Goal: Task Accomplishment & Management: Use online tool/utility

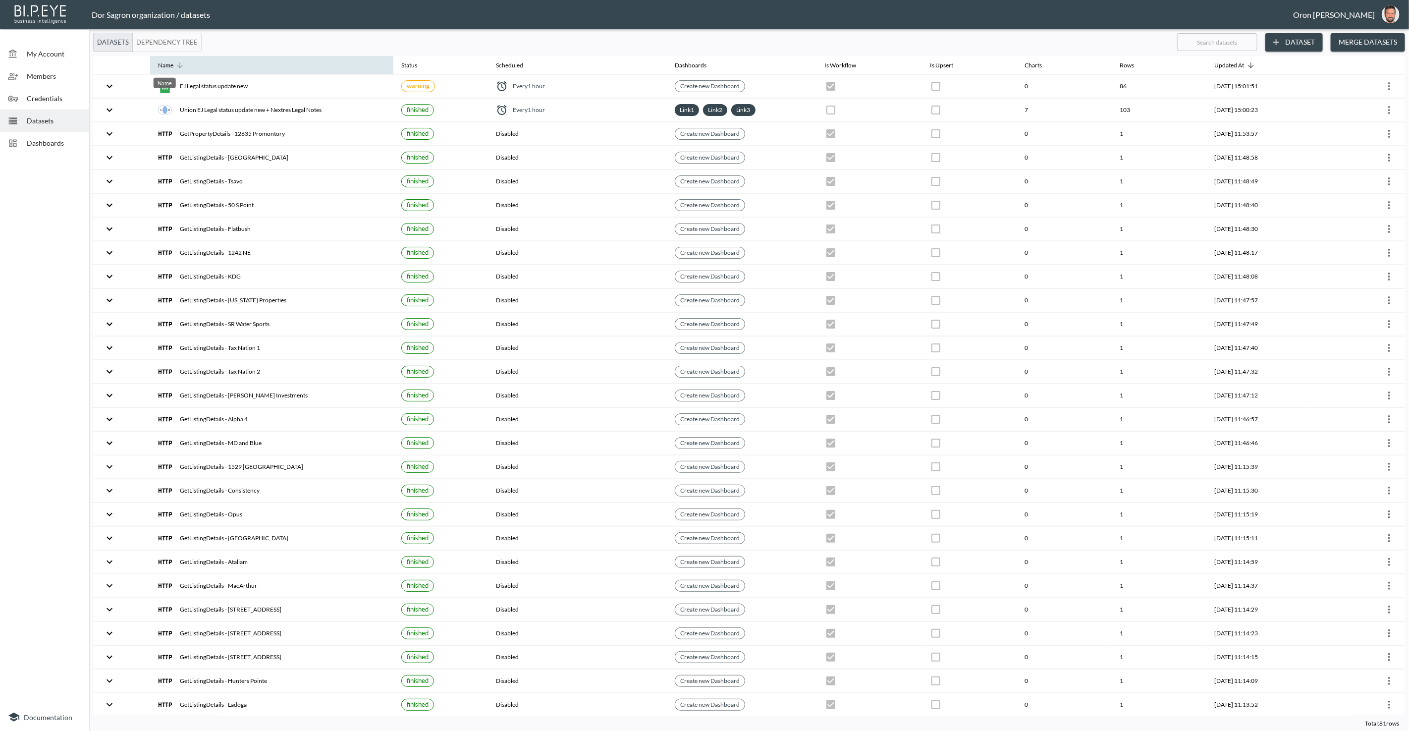
click at [167, 65] on div "Name" at bounding box center [165, 65] width 15 height 12
checkbox input "true"
checkbox input "false"
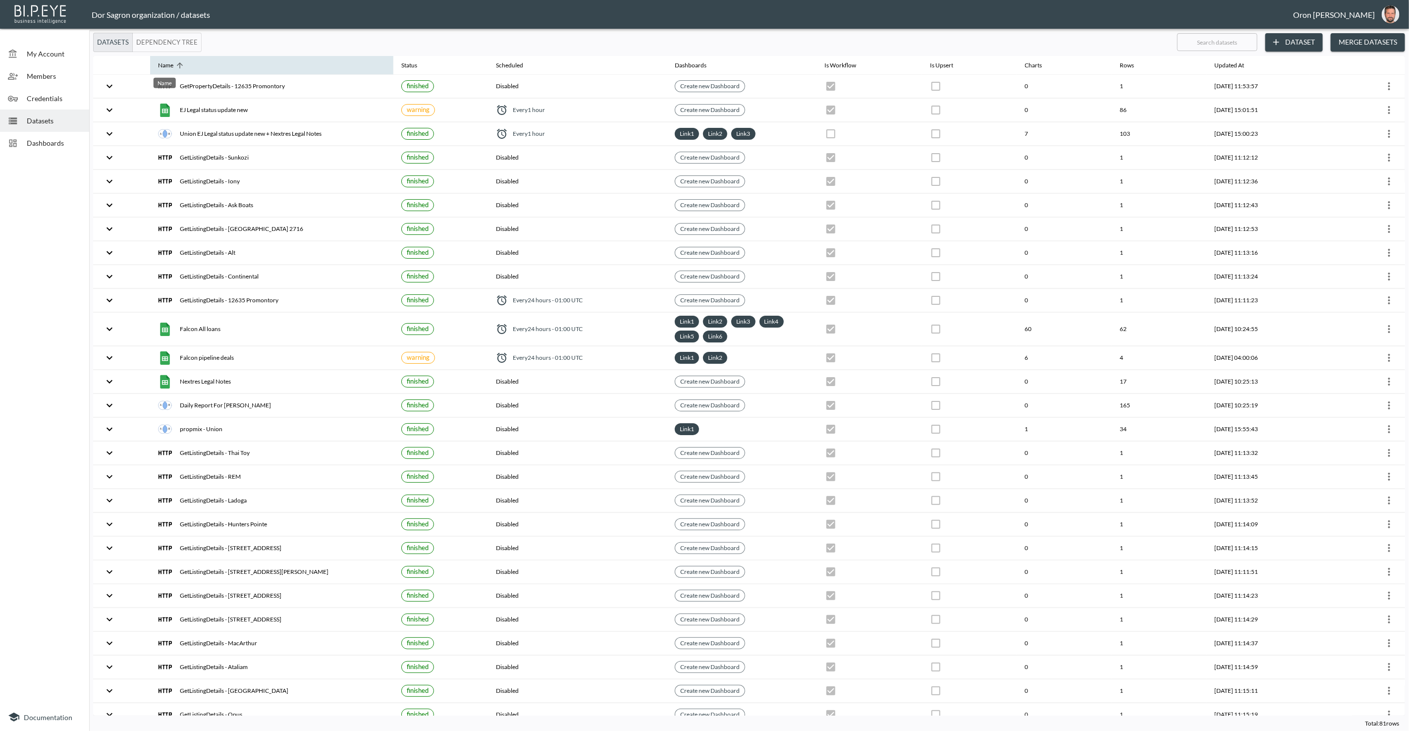
click at [167, 65] on div "Name" at bounding box center [165, 65] width 15 height 12
checkbox input "false"
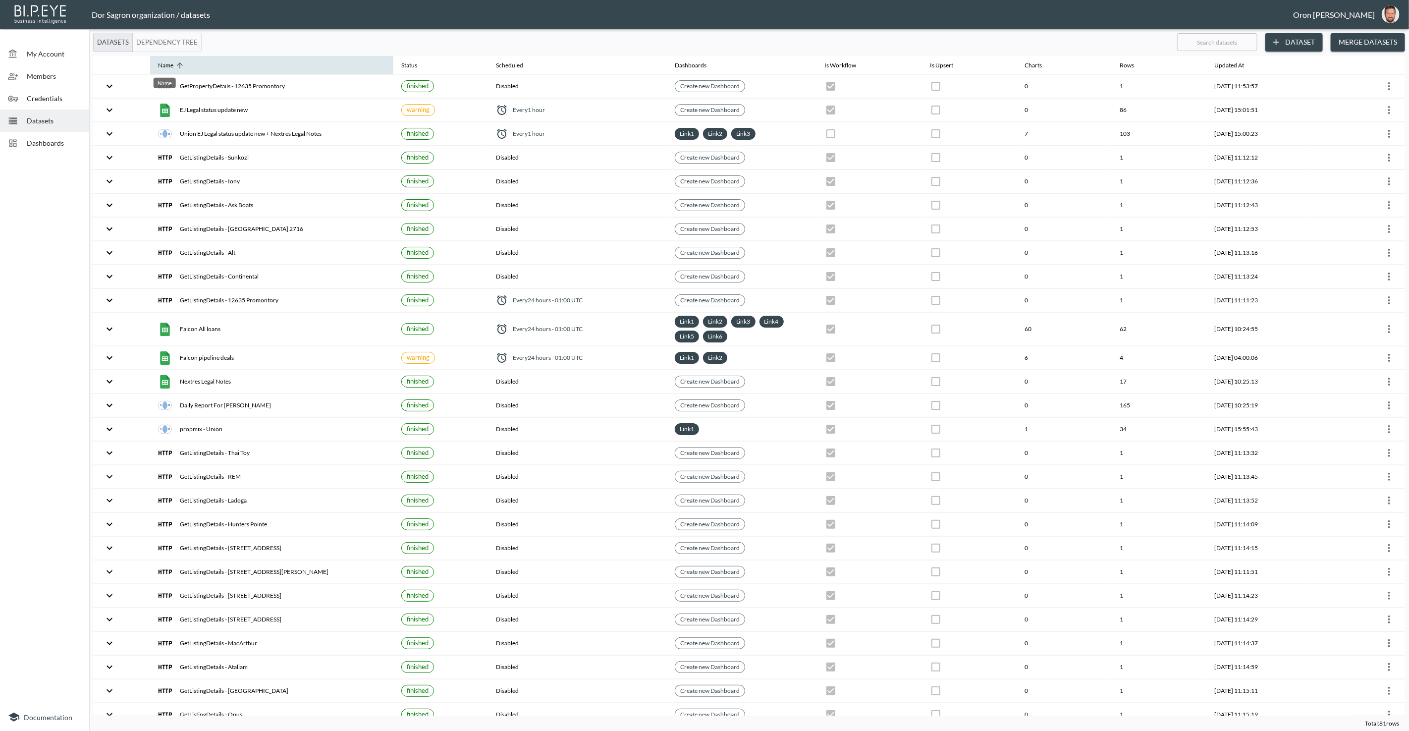
checkbox input "false"
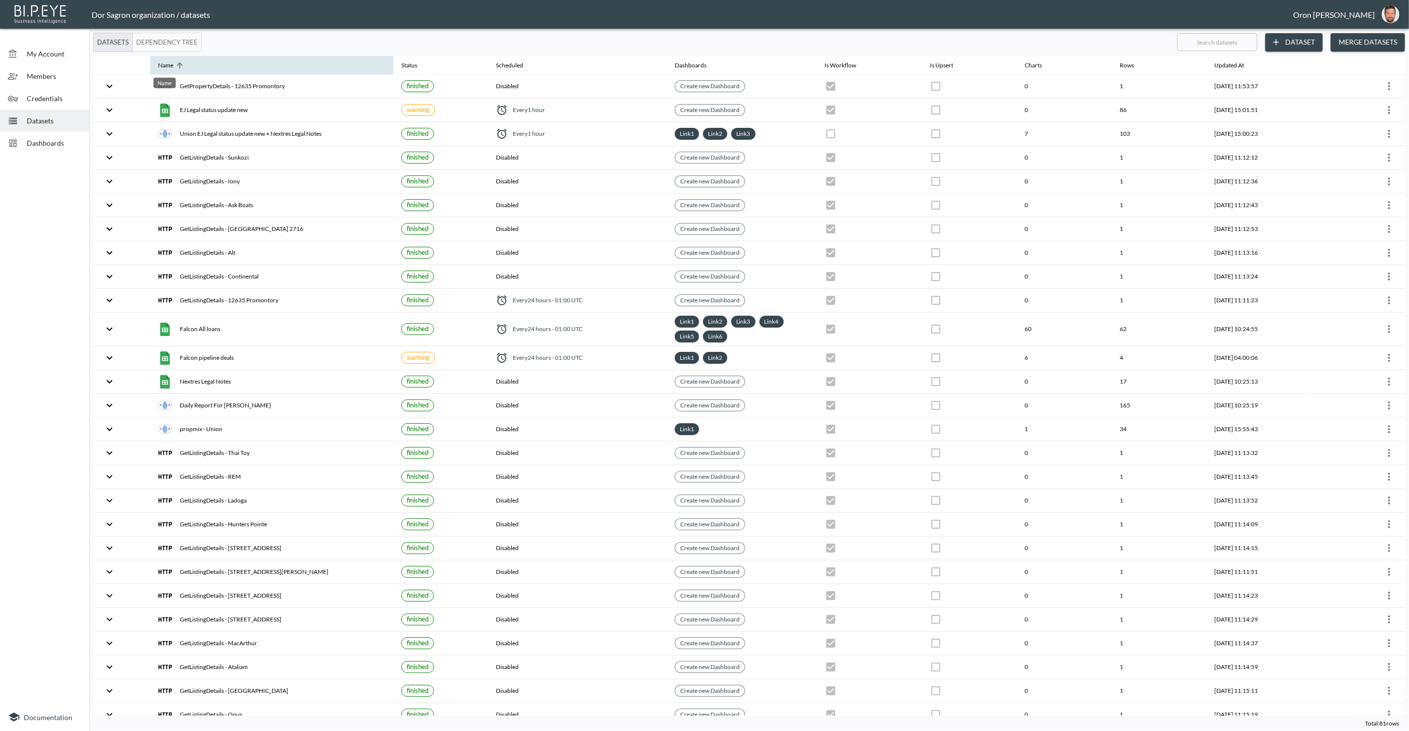
checkbox input "false"
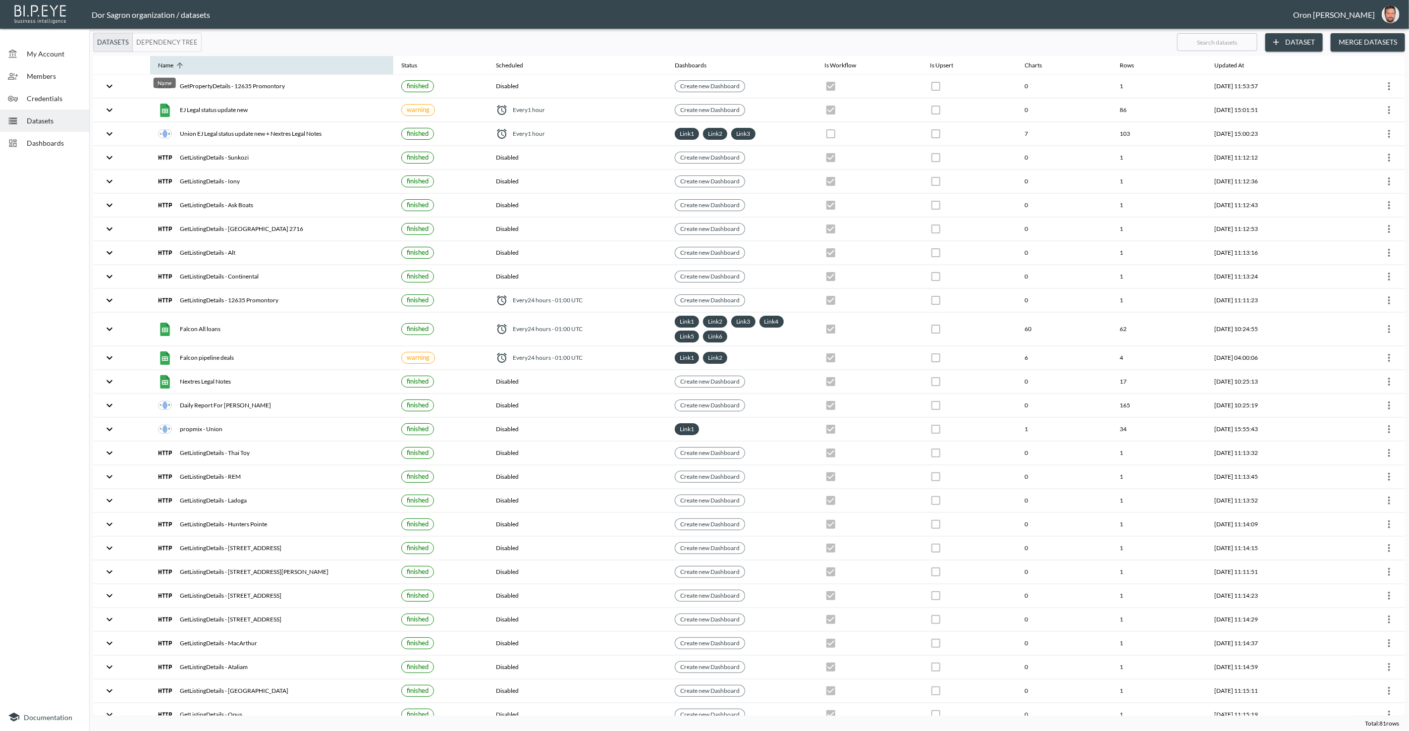
checkbox input "false"
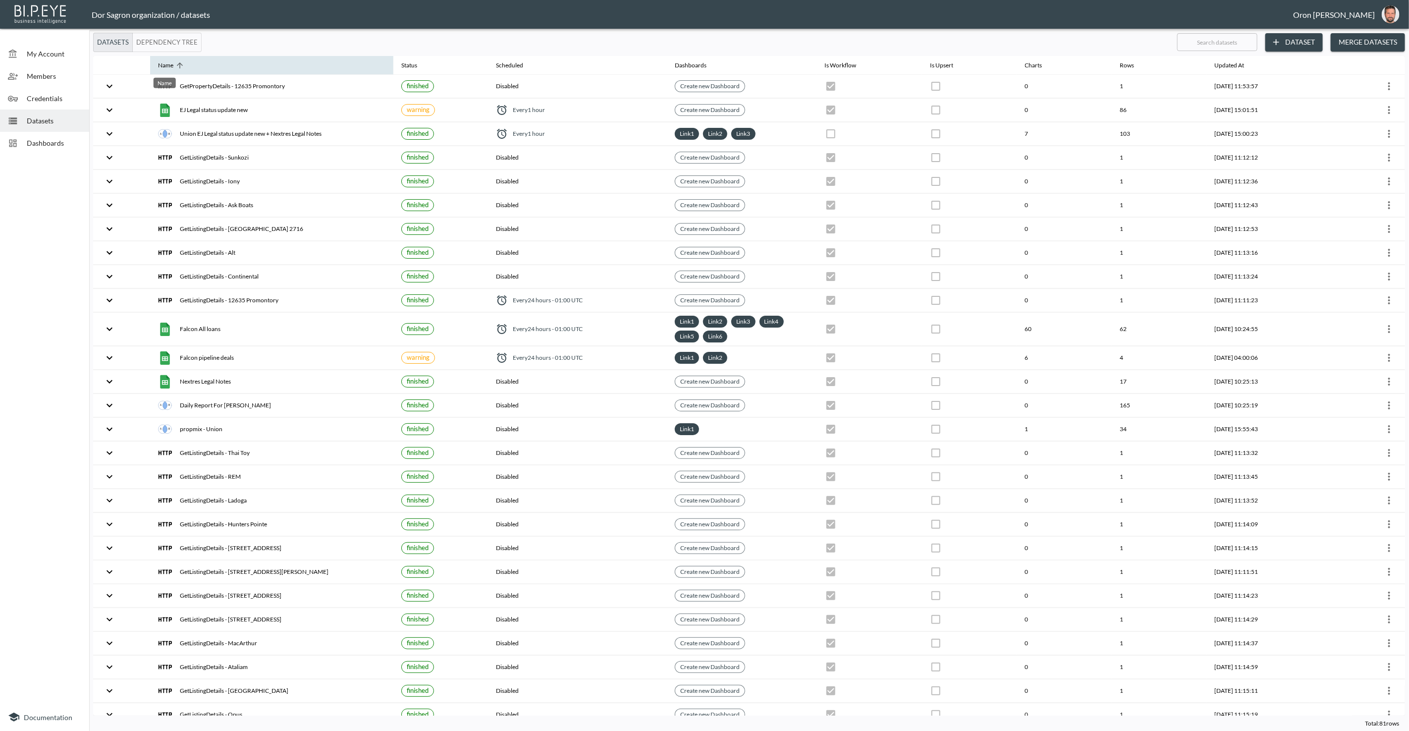
checkbox input "false"
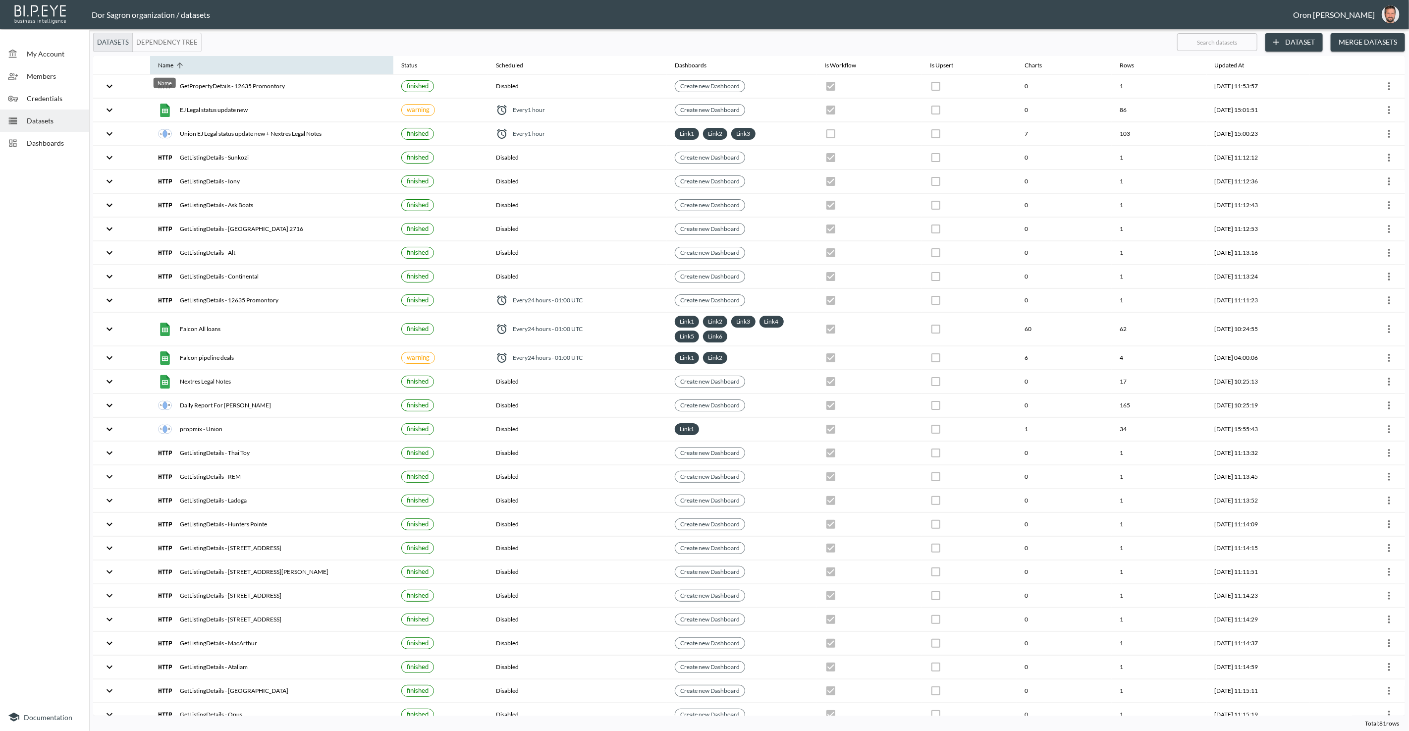
checkbox input "true"
checkbox input "false"
checkbox input "true"
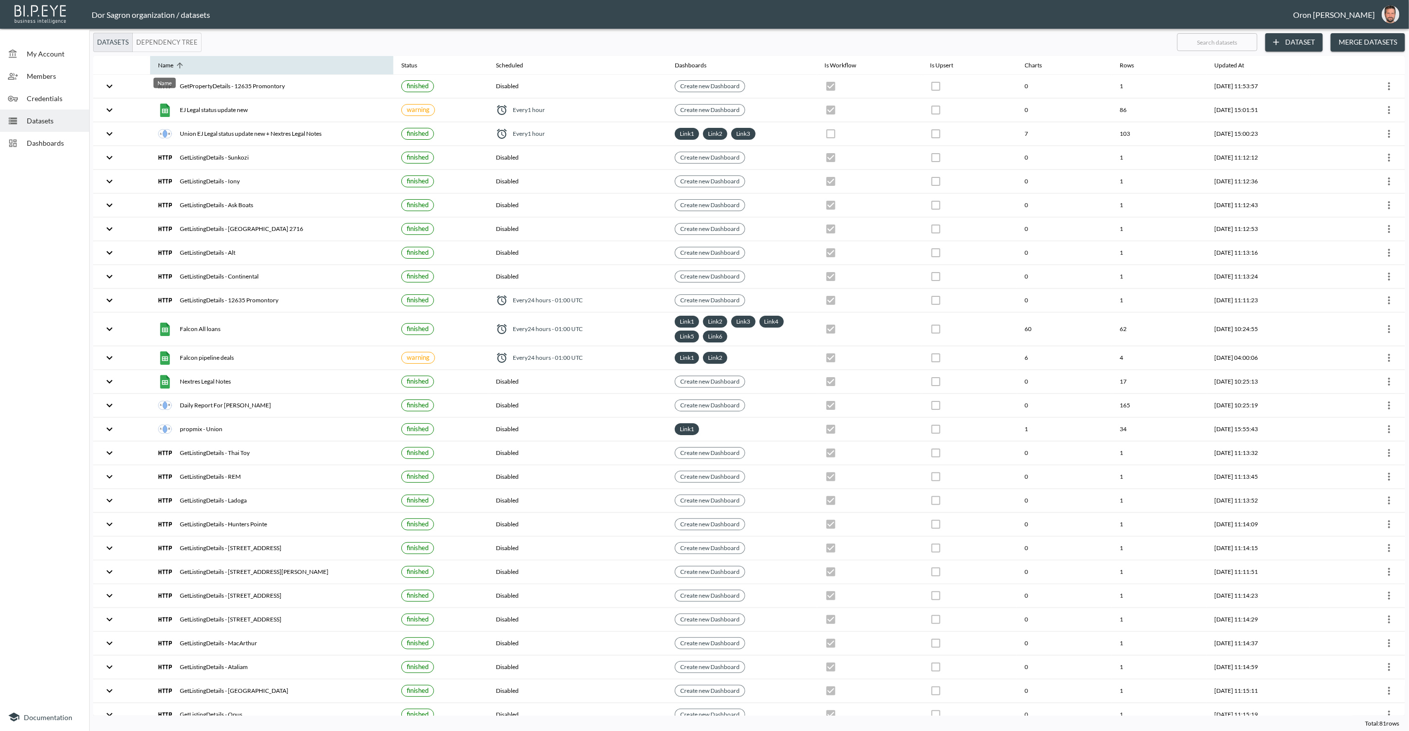
checkbox input "true"
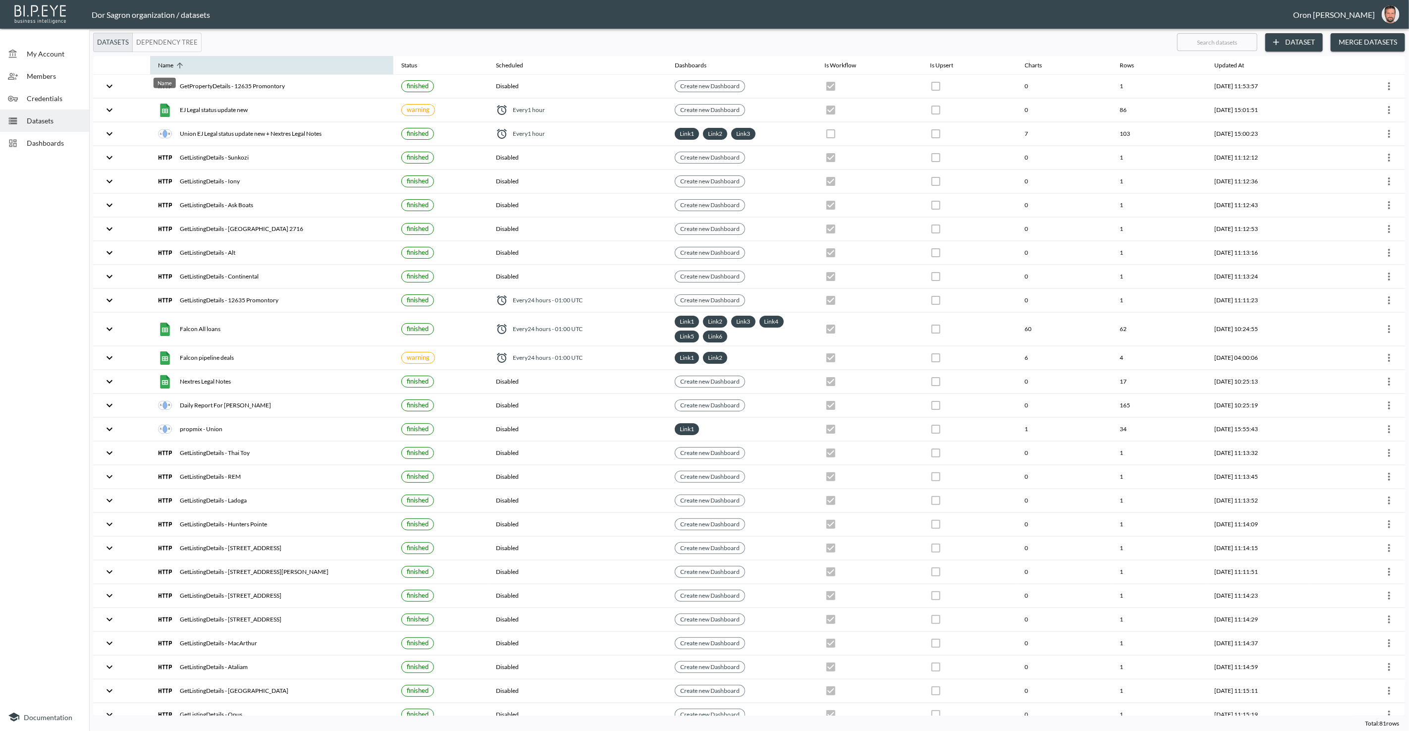
checkbox input "true"
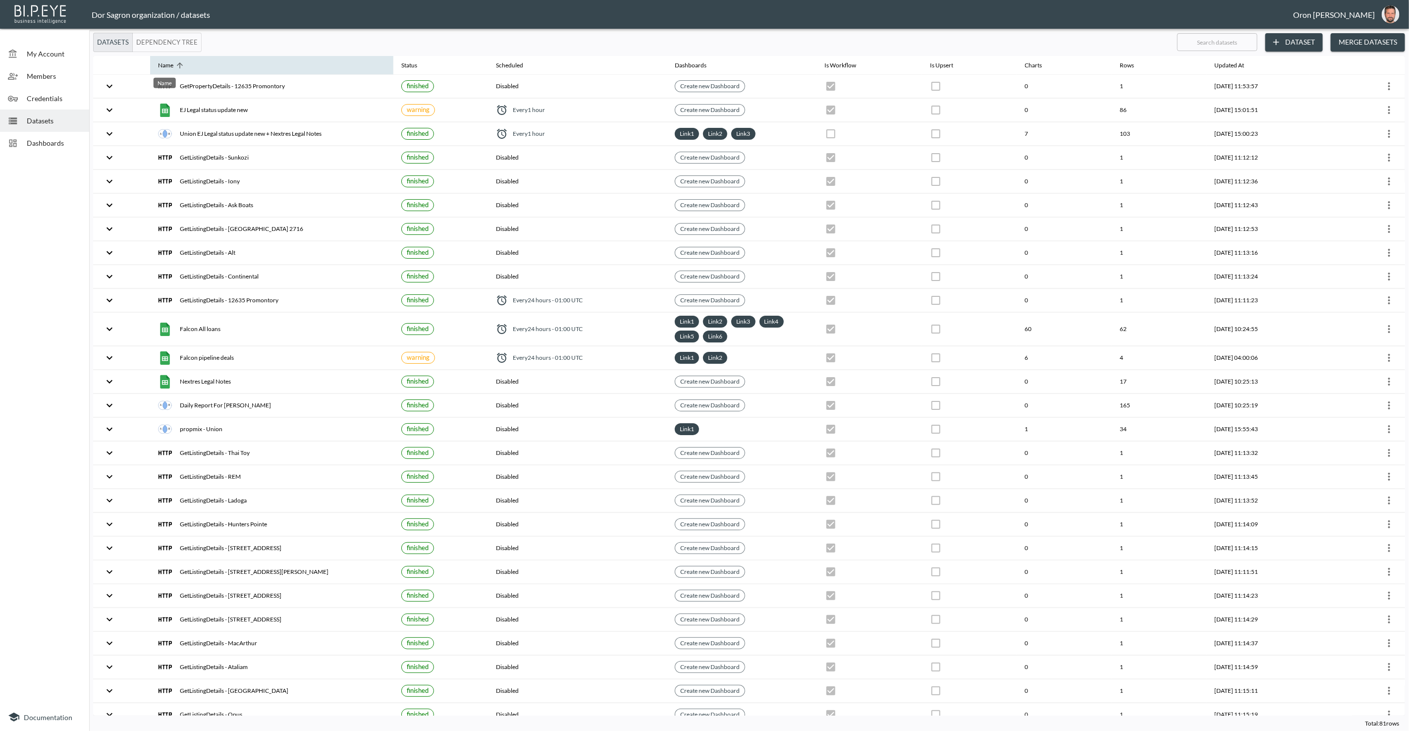
checkbox input "true"
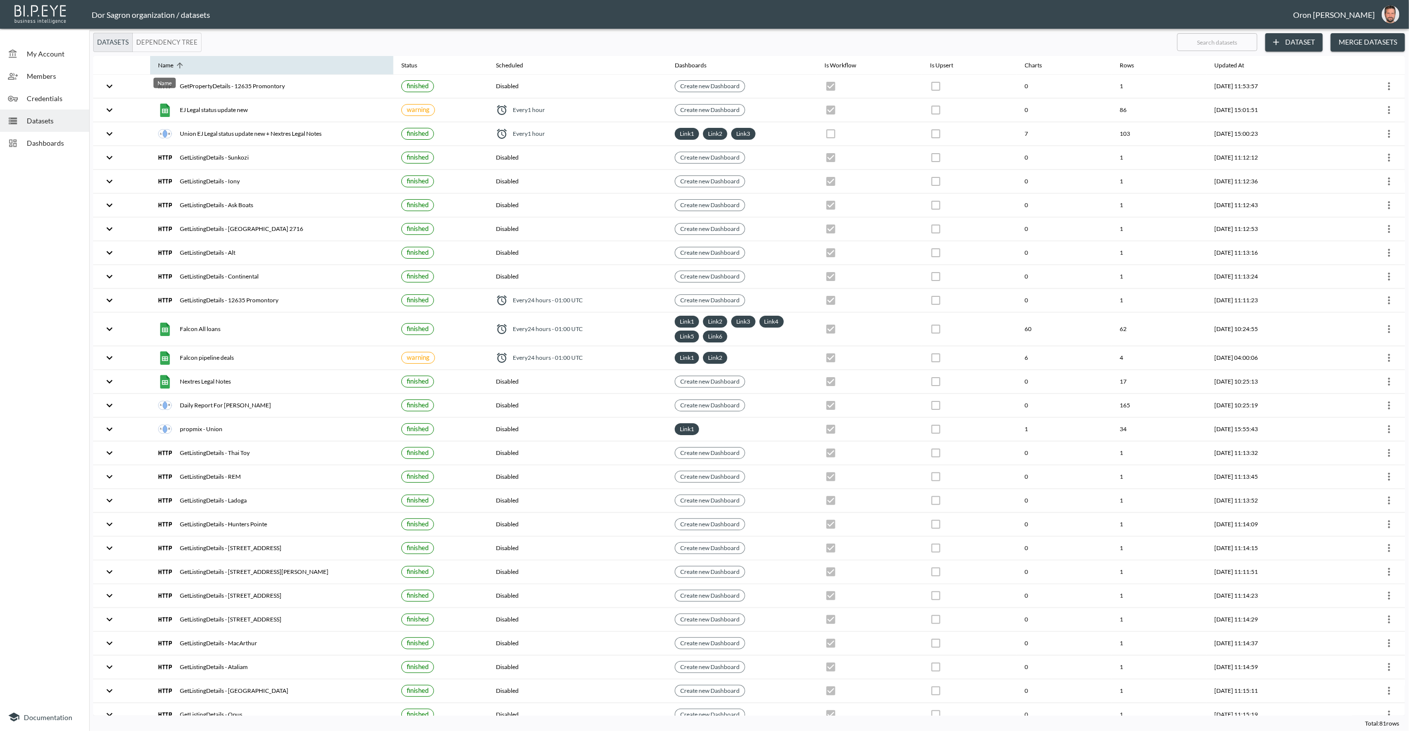
checkbox input "true"
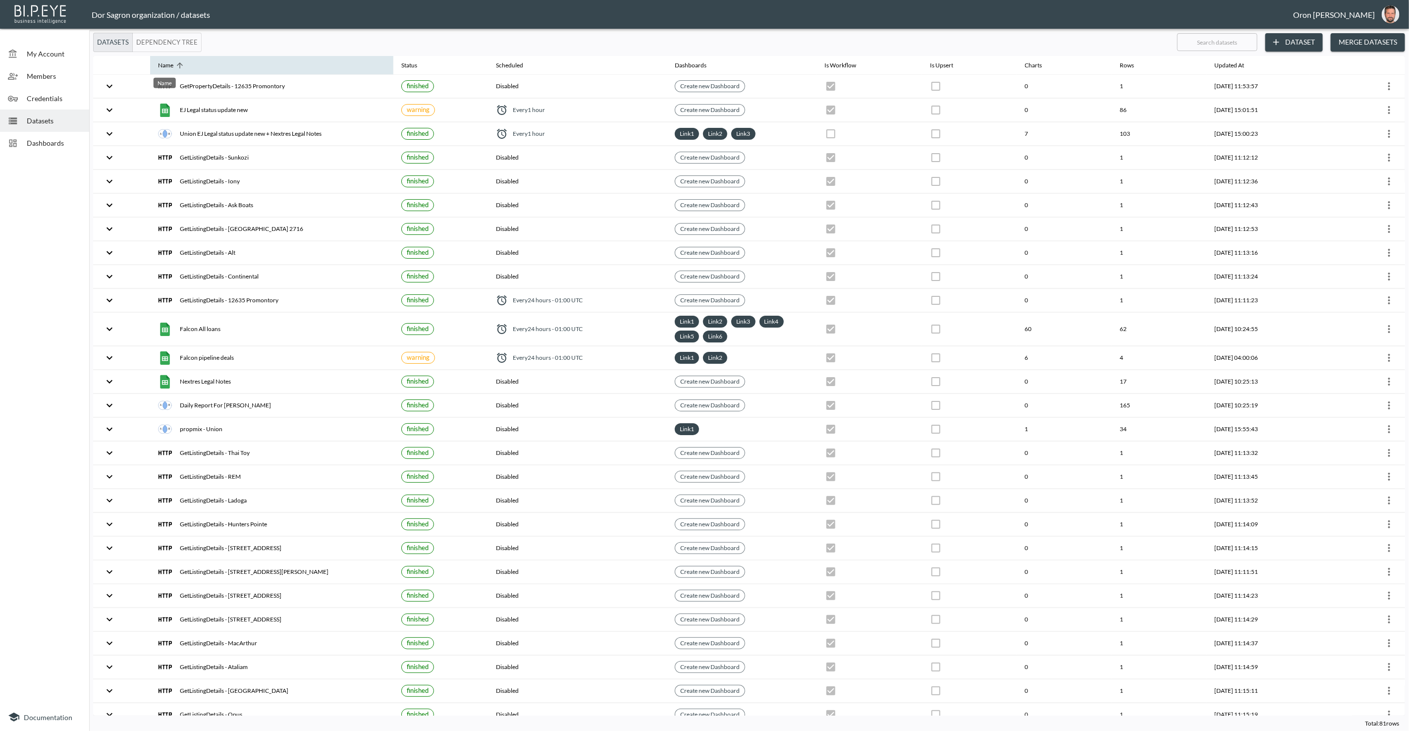
checkbox input "true"
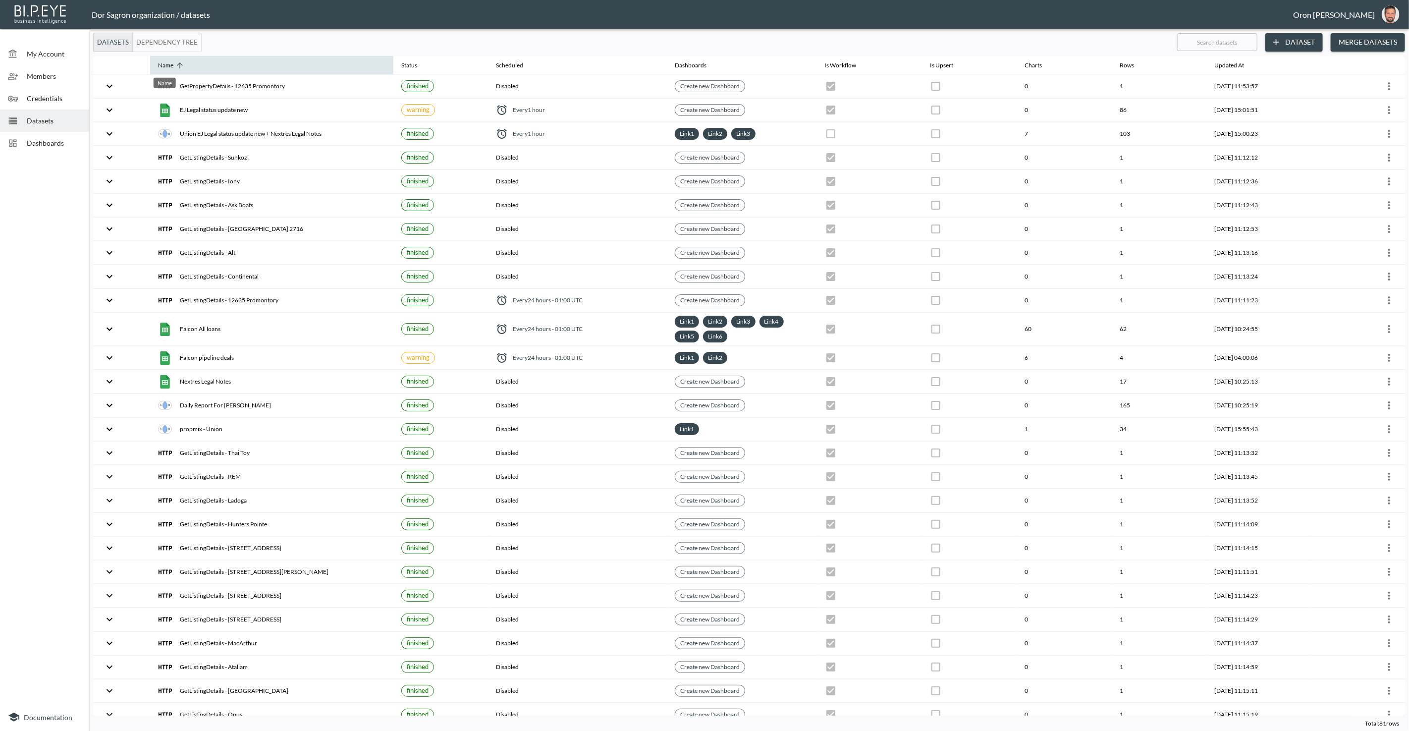
checkbox input "true"
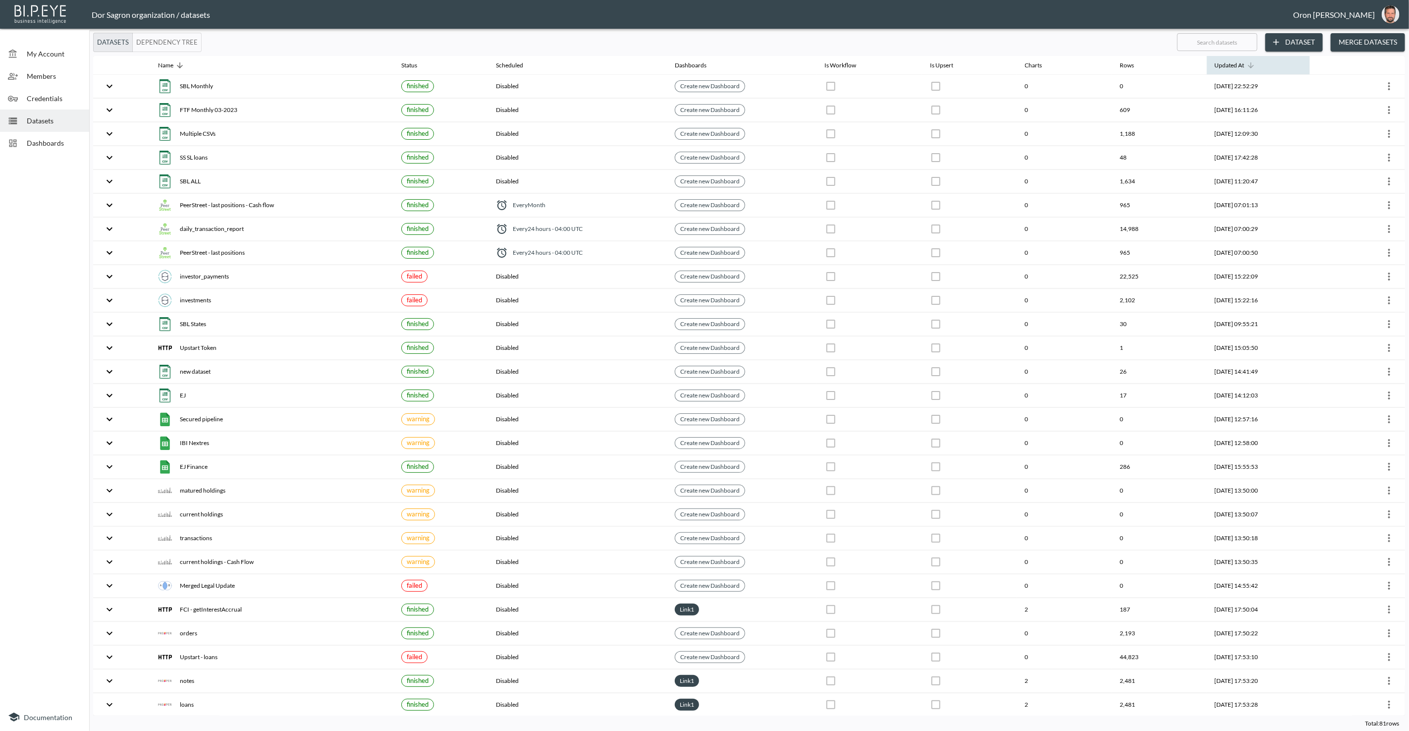
click at [1215, 66] on div "Updated At" at bounding box center [1230, 65] width 30 height 12
checkbox input "true"
checkbox input "false"
click at [1215, 66] on div "Updated At" at bounding box center [1230, 65] width 30 height 12
checkbox input "true"
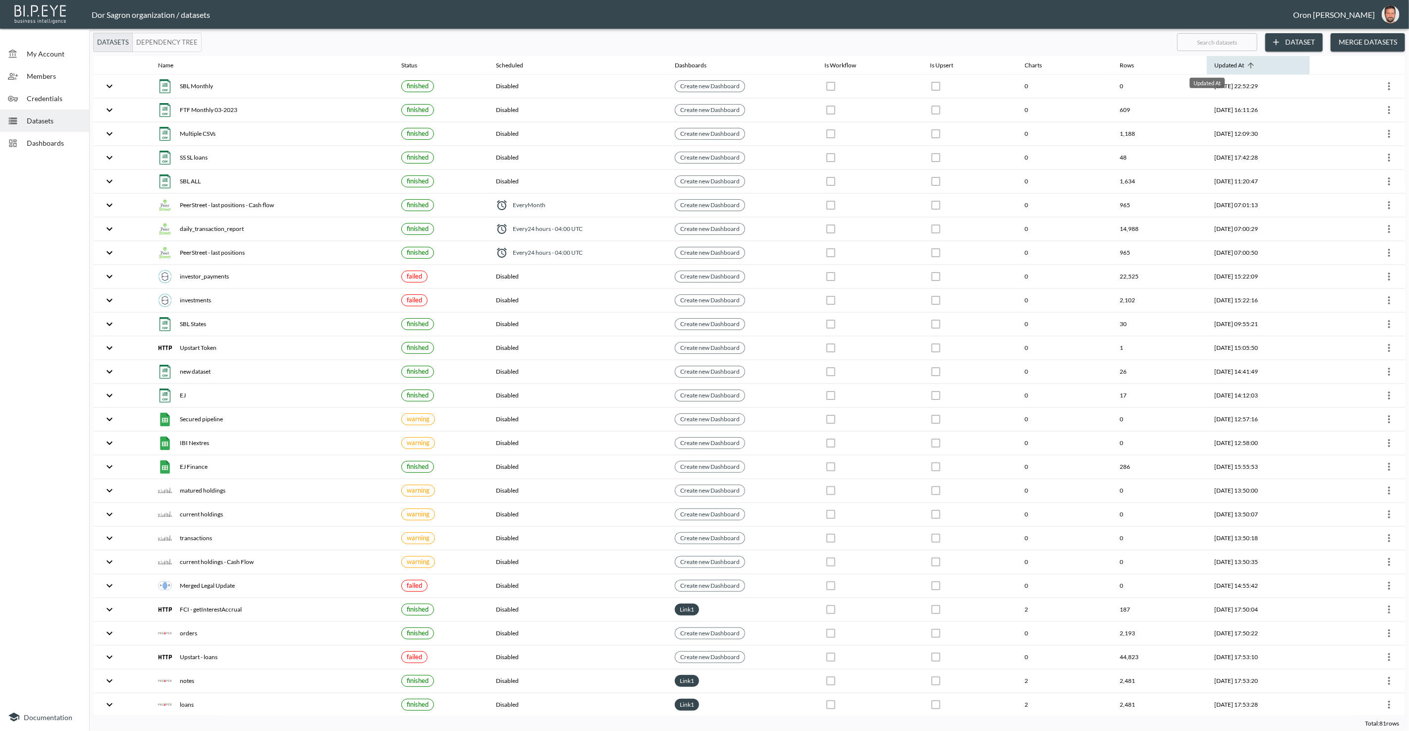
checkbox input "true"
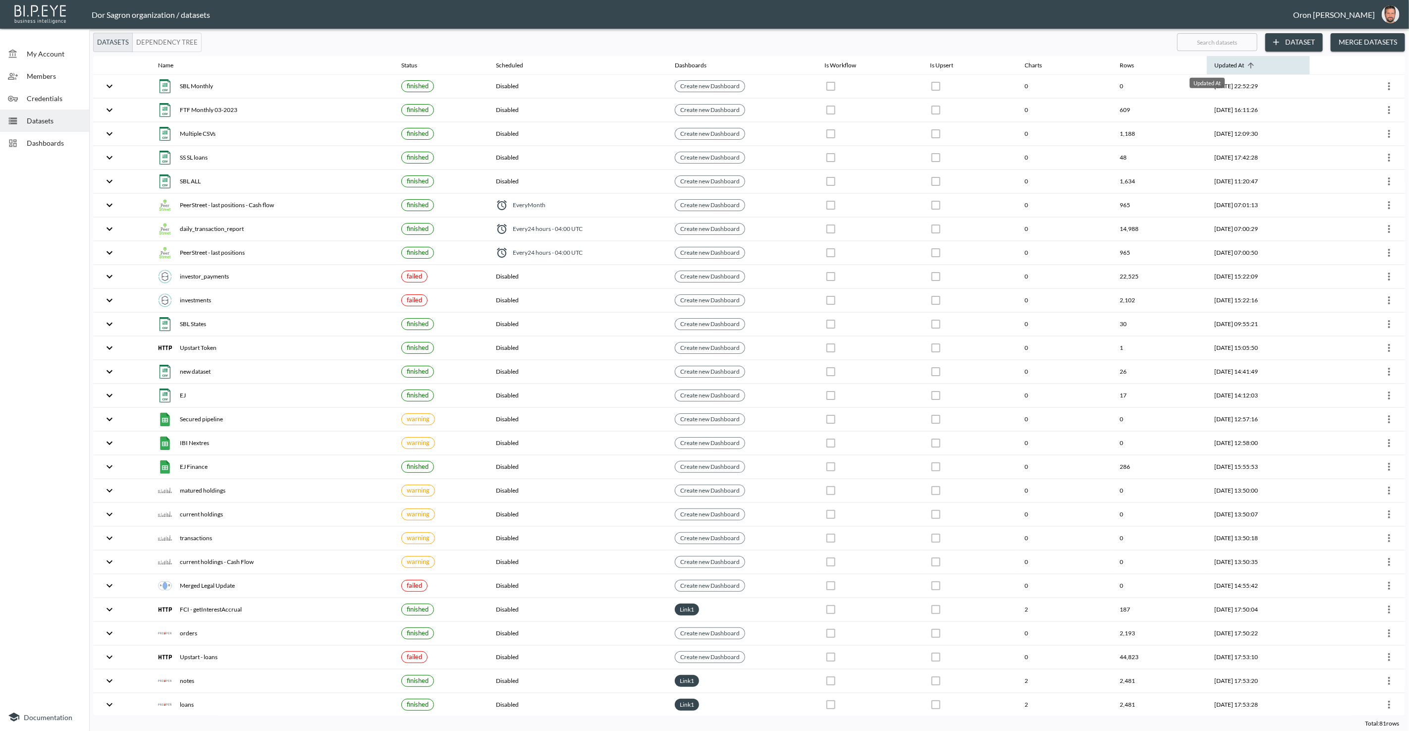
checkbox input "true"
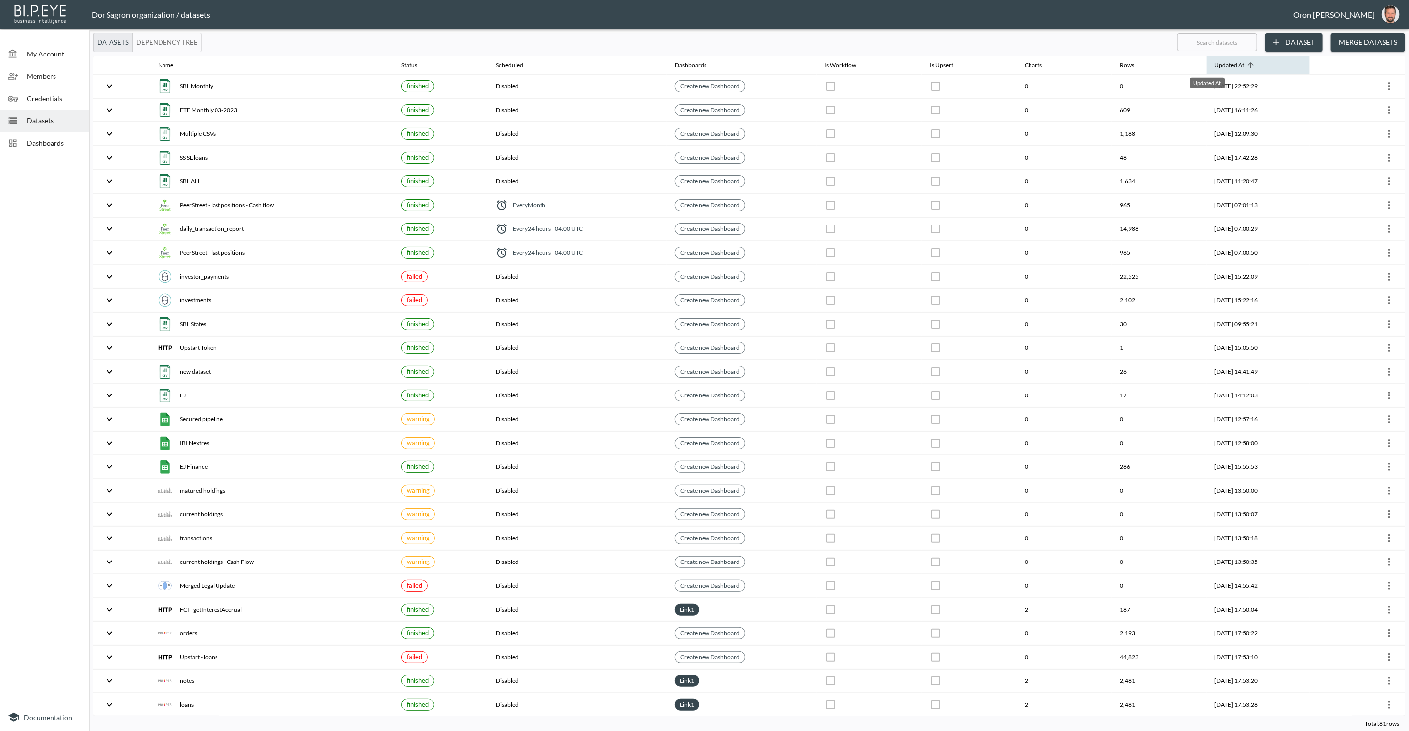
checkbox input "true"
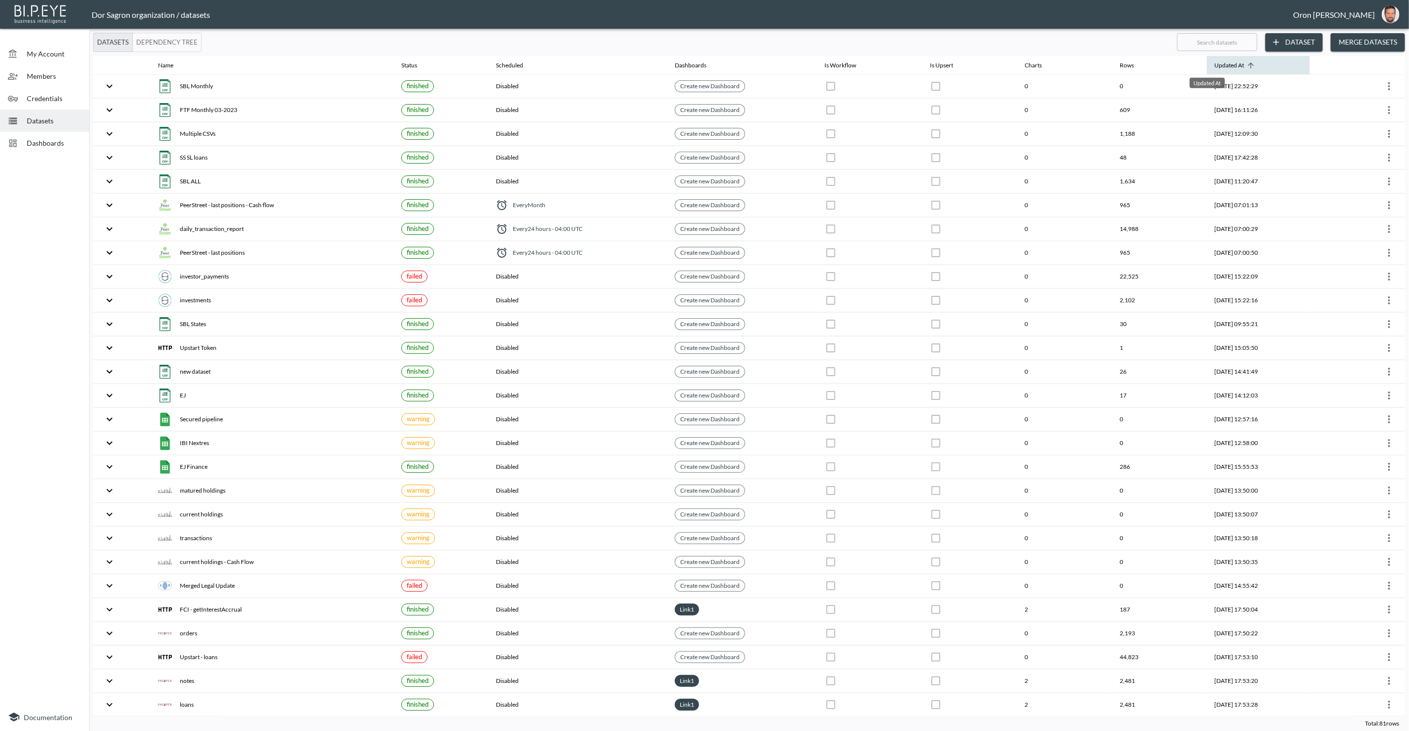
checkbox input "true"
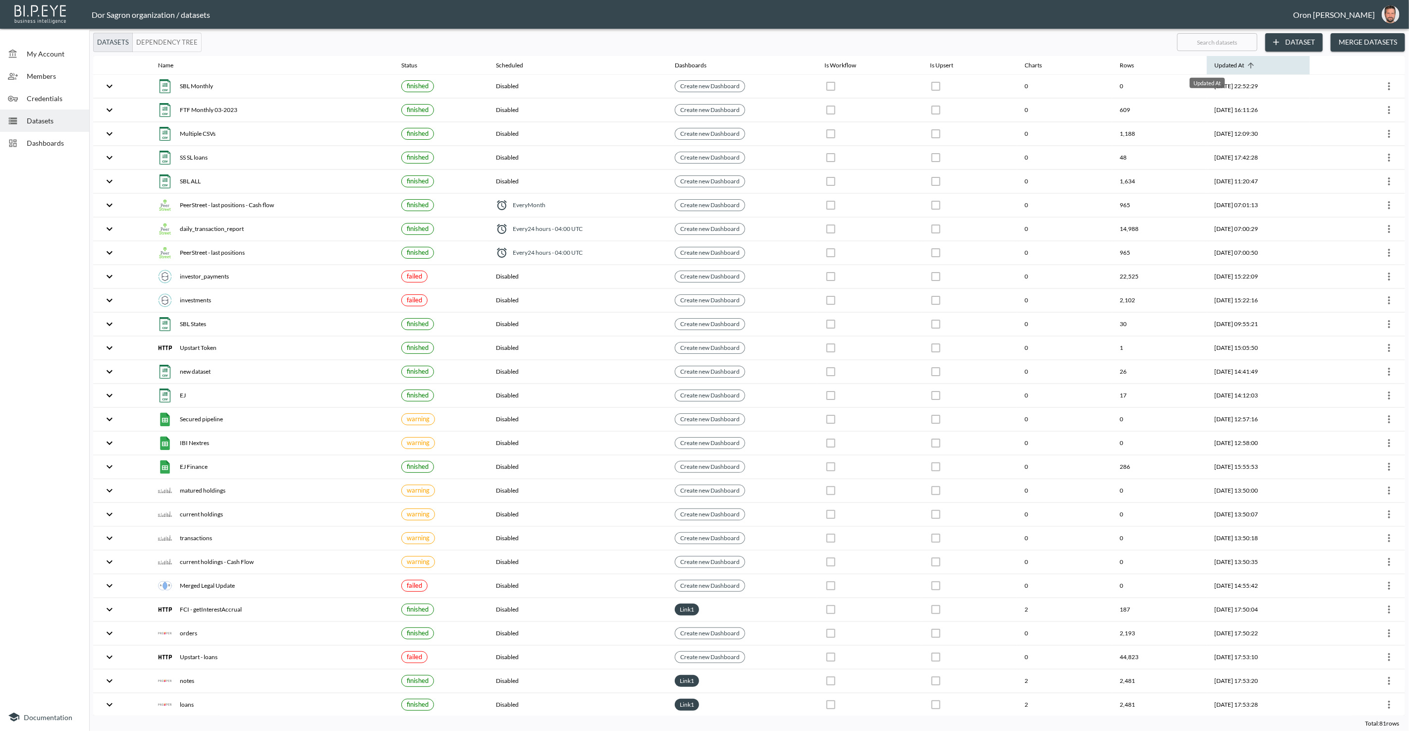
checkbox input "true"
checkbox input "false"
checkbox input "true"
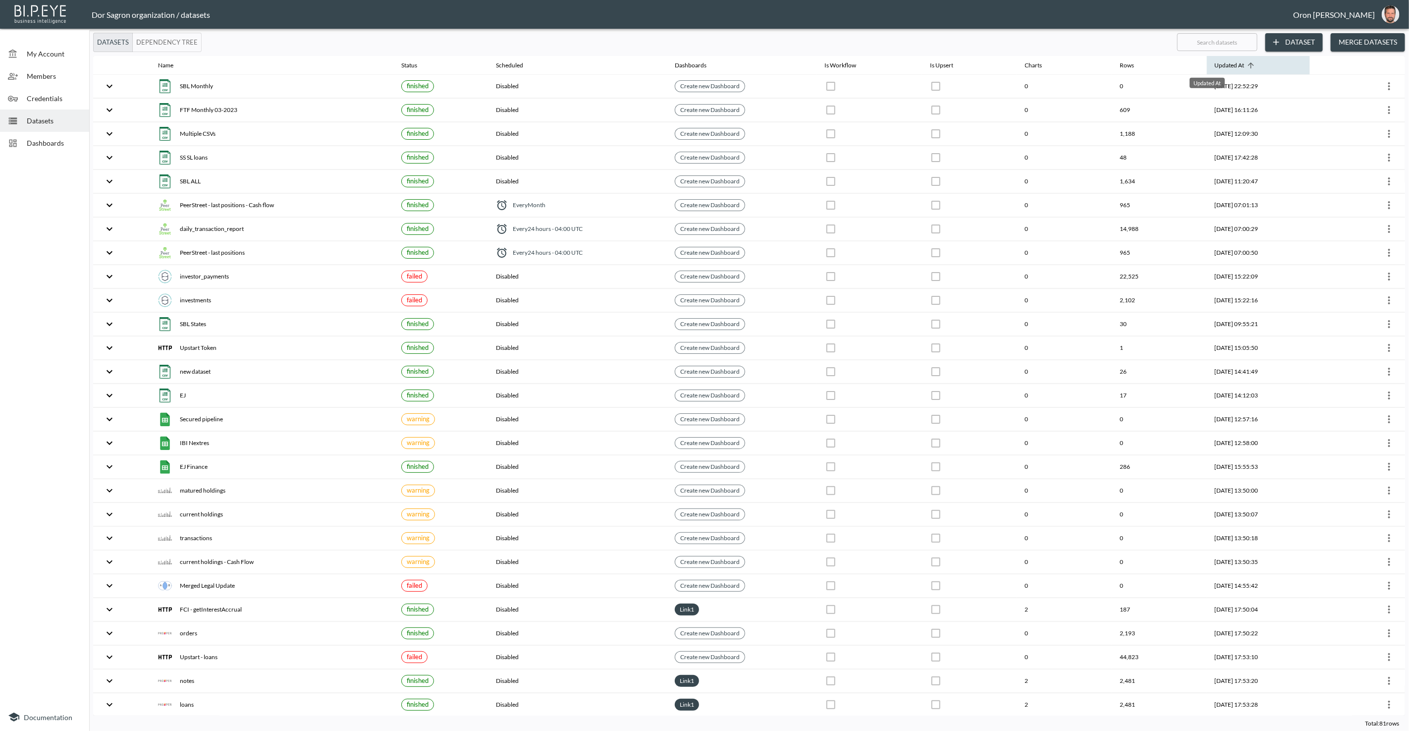
checkbox input "true"
checkbox input "false"
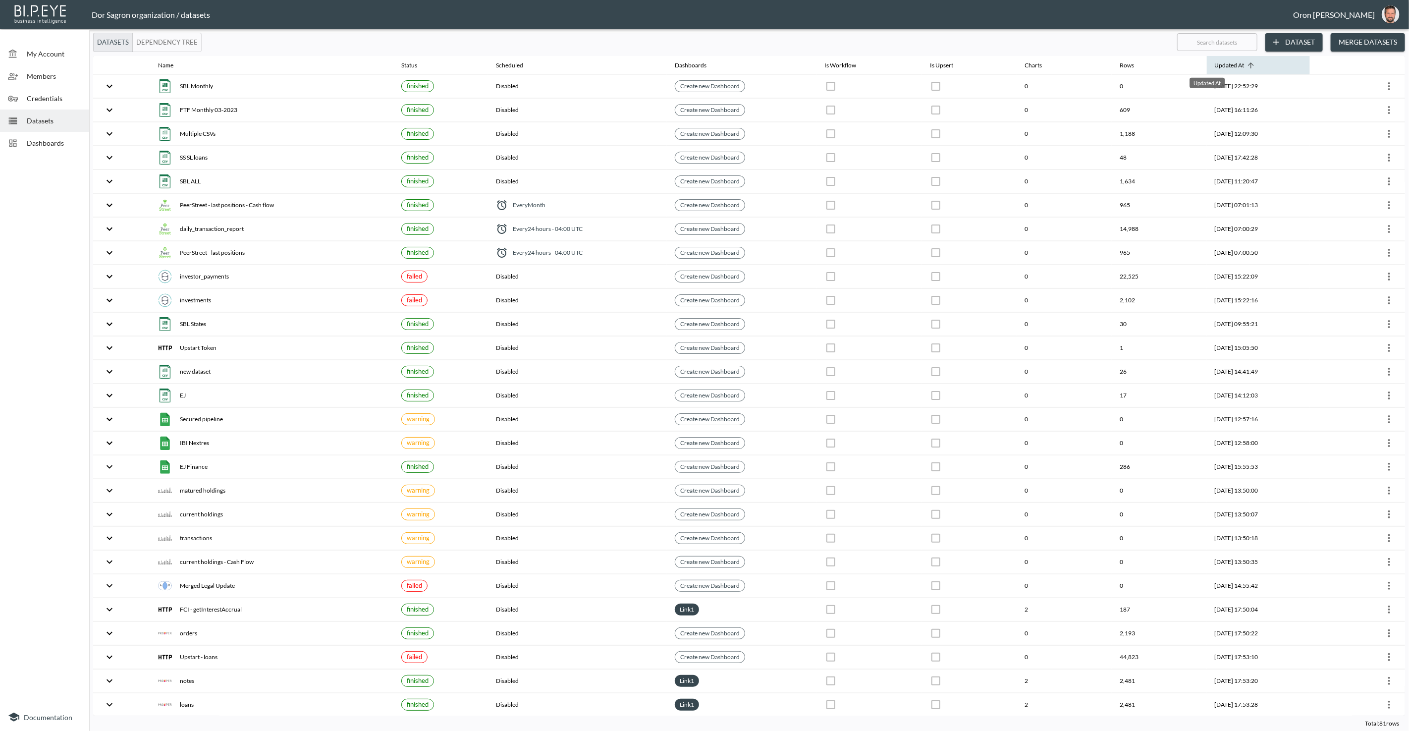
checkbox input "false"
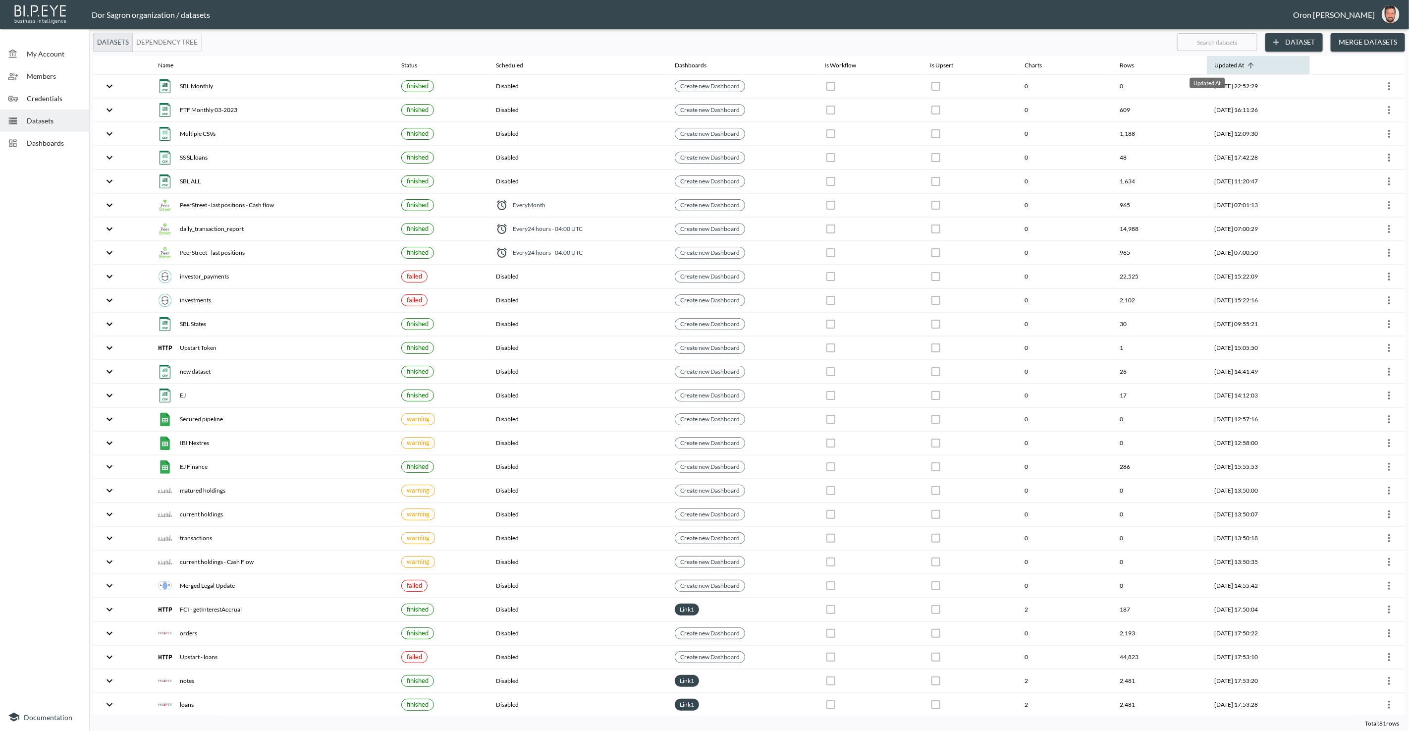
checkbox input "false"
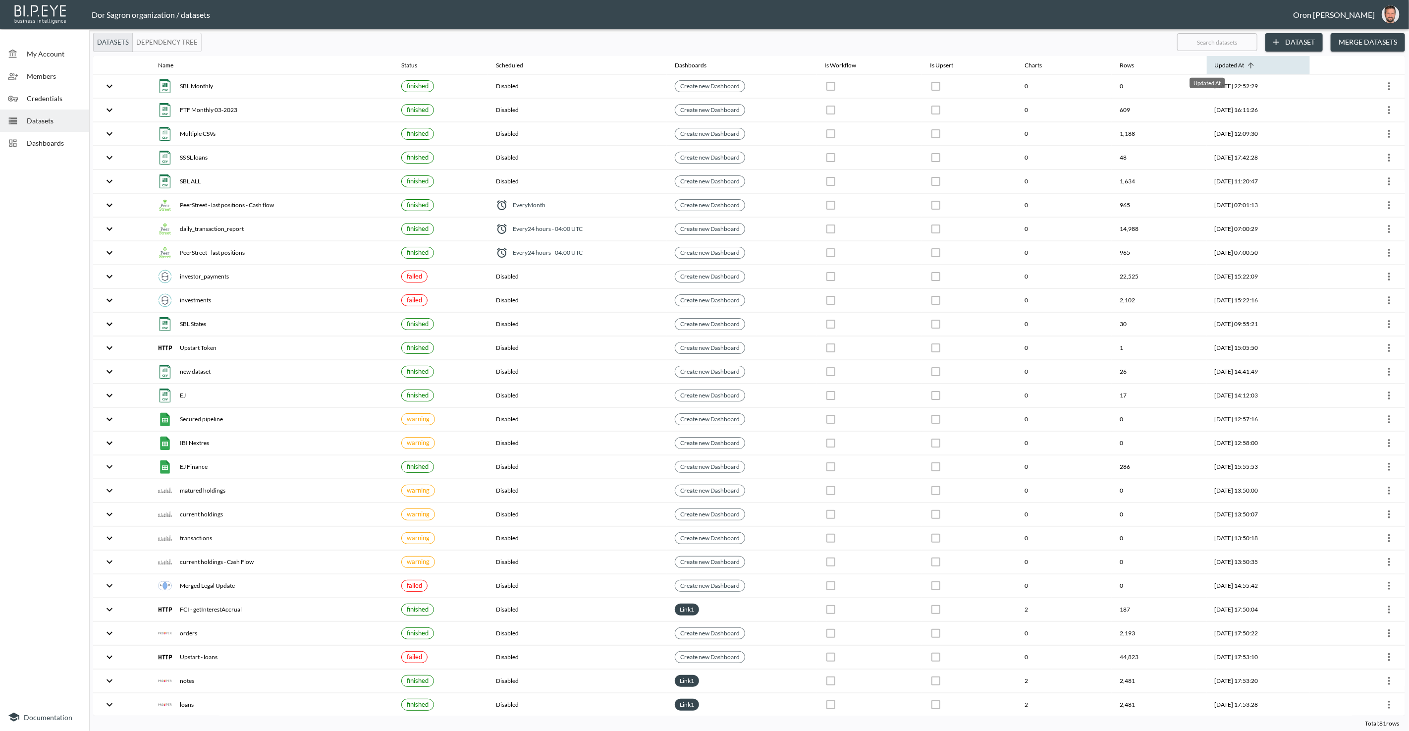
checkbox input "false"
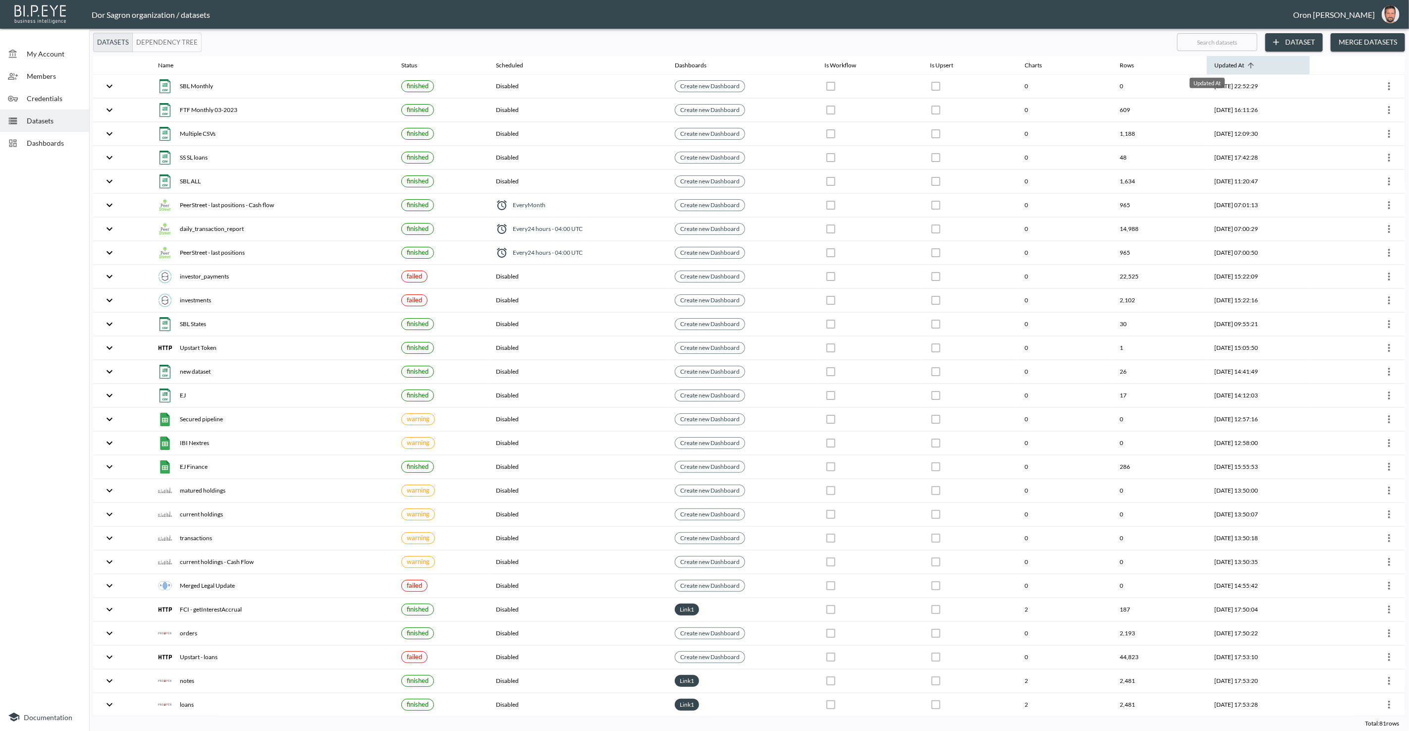
checkbox input "false"
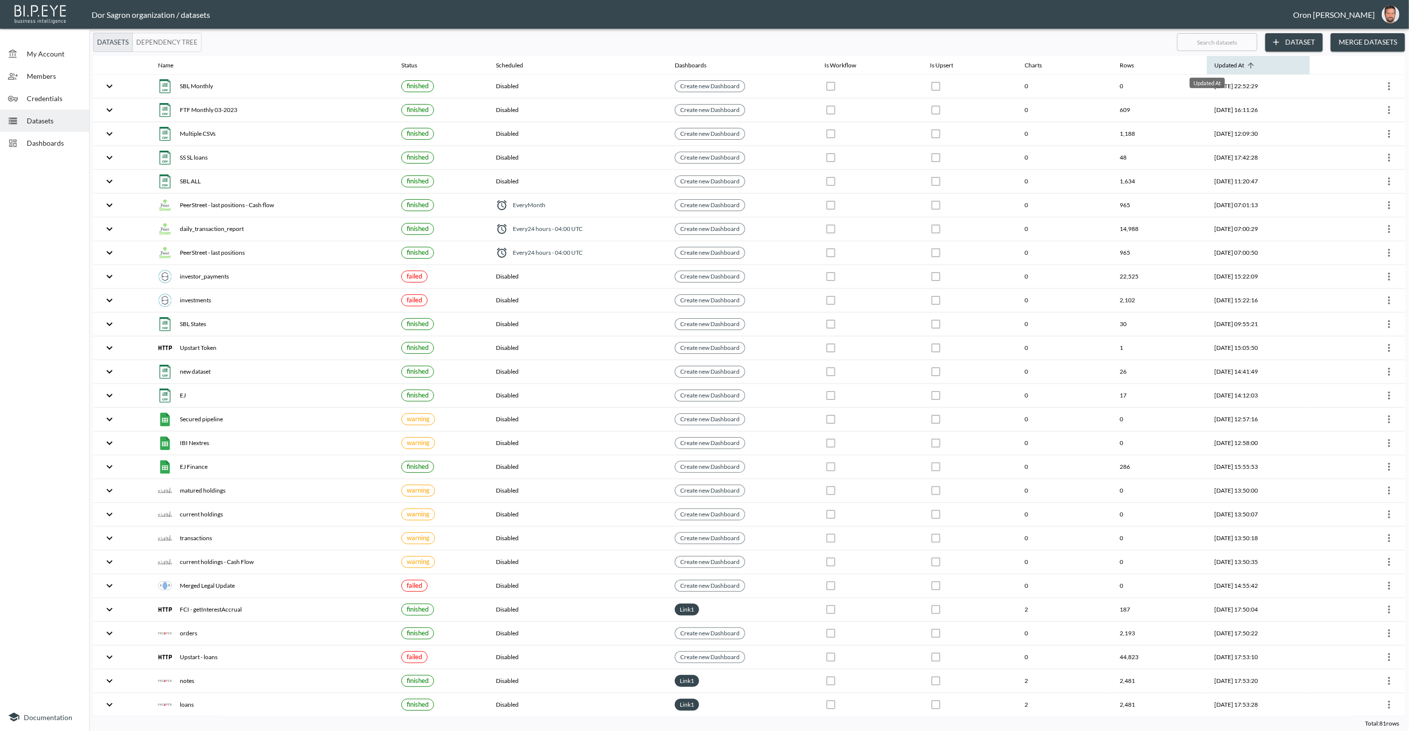
checkbox input "false"
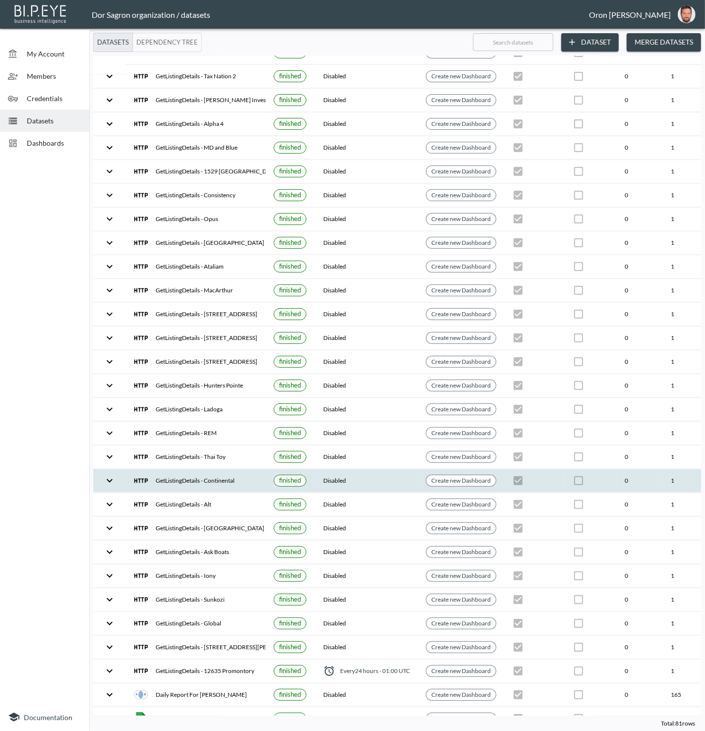
scroll to position [305, 114]
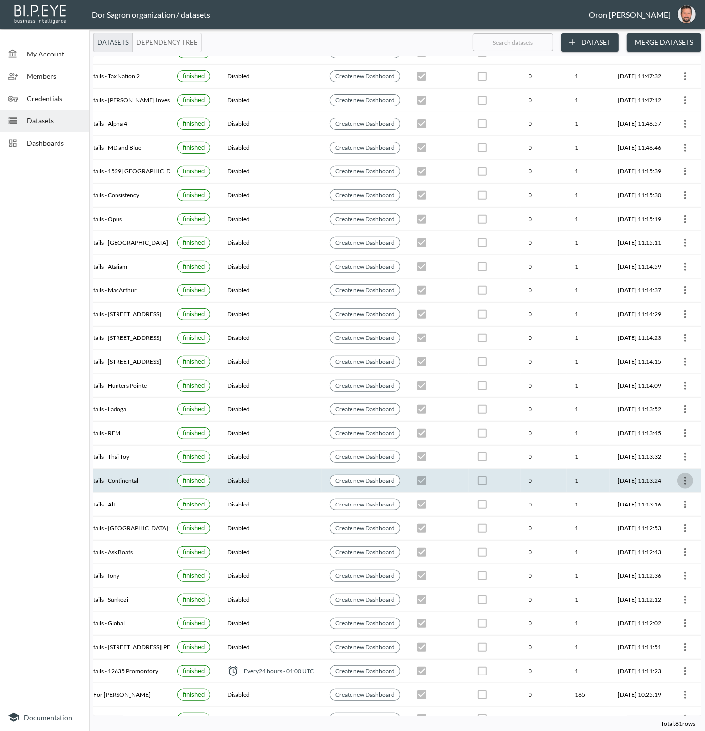
click at [687, 475] on icon "more" at bounding box center [685, 481] width 12 height 12
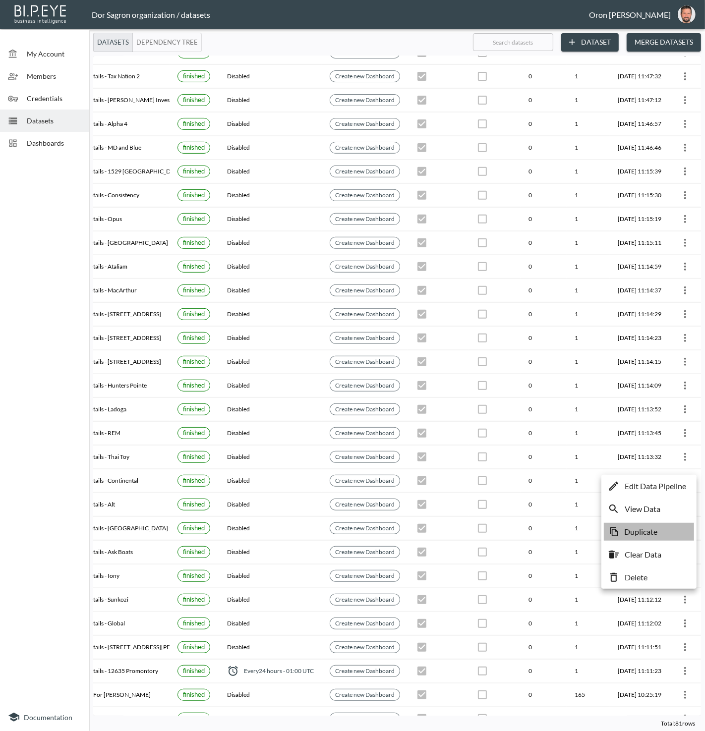
click at [661, 525] on li "Duplicate" at bounding box center [648, 532] width 90 height 18
checkbox input "true"
checkbox input "false"
checkbox input "true"
checkbox input "false"
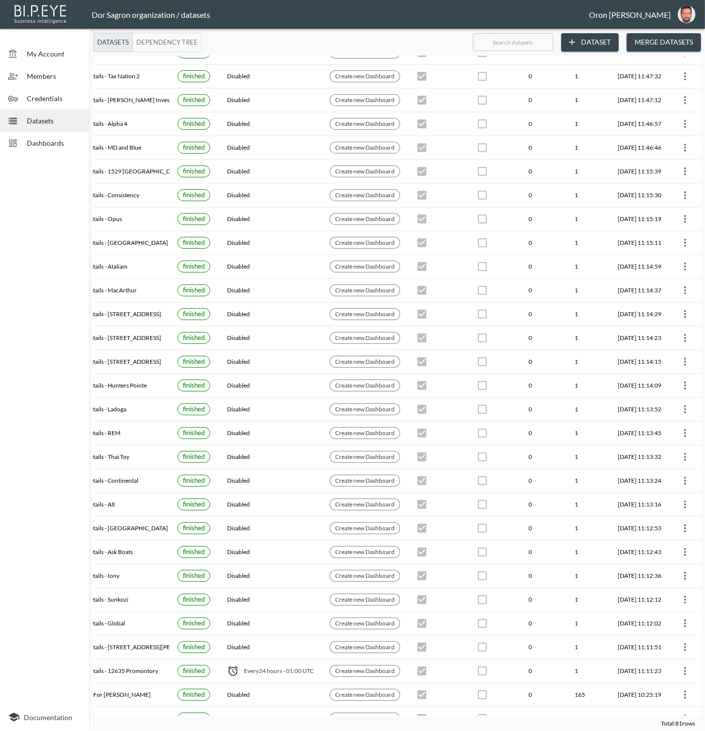
checkbox input "true"
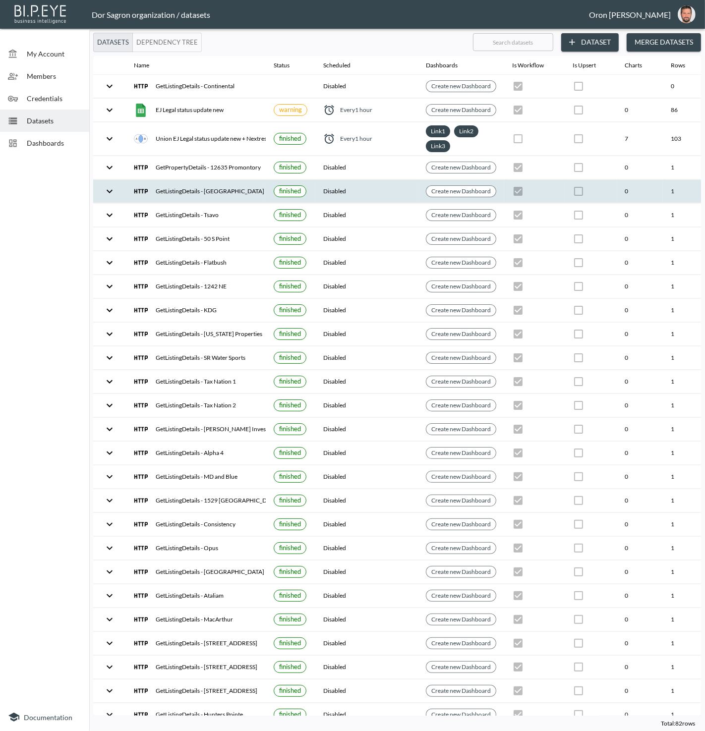
scroll to position [0, 114]
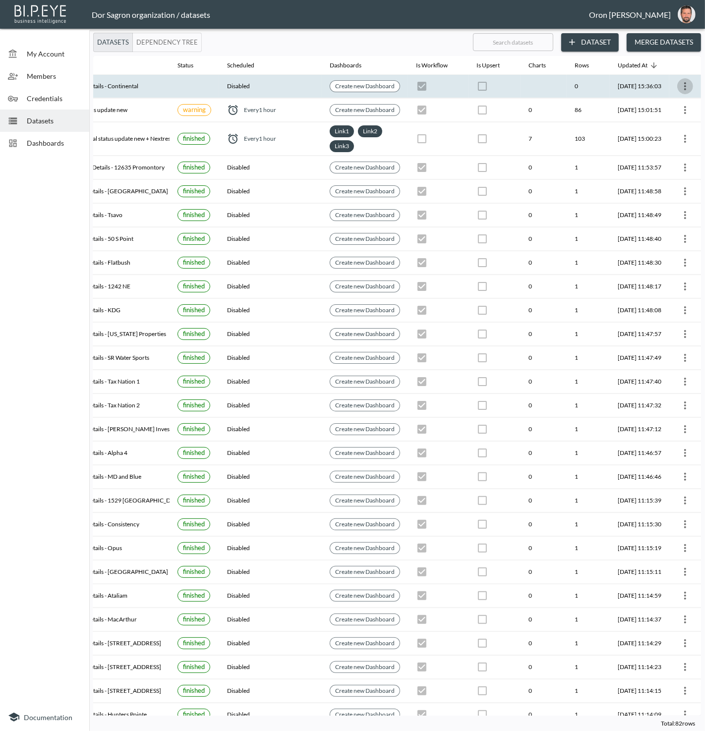
click at [679, 85] on icon "more" at bounding box center [685, 86] width 12 height 12
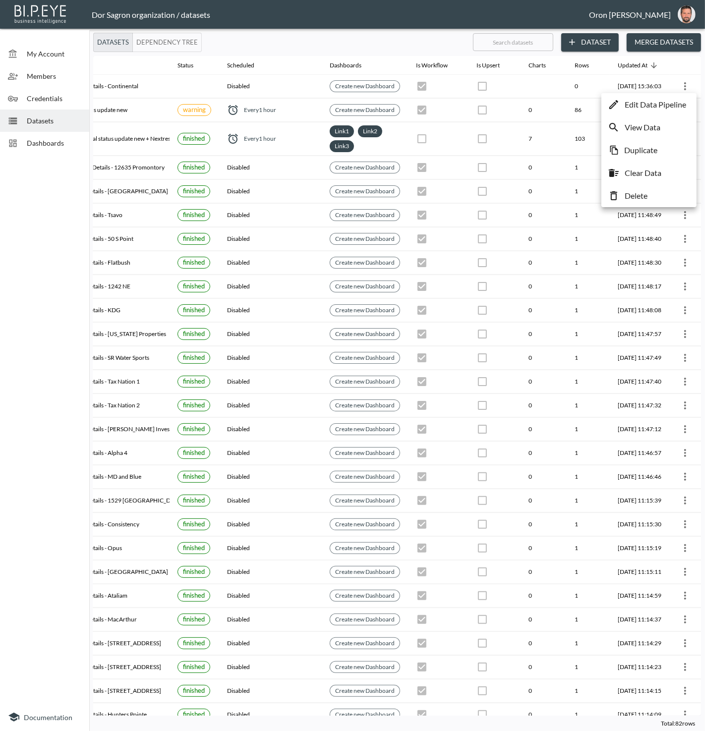
click at [673, 102] on p "Edit Data Pipeline" at bounding box center [654, 105] width 61 height 12
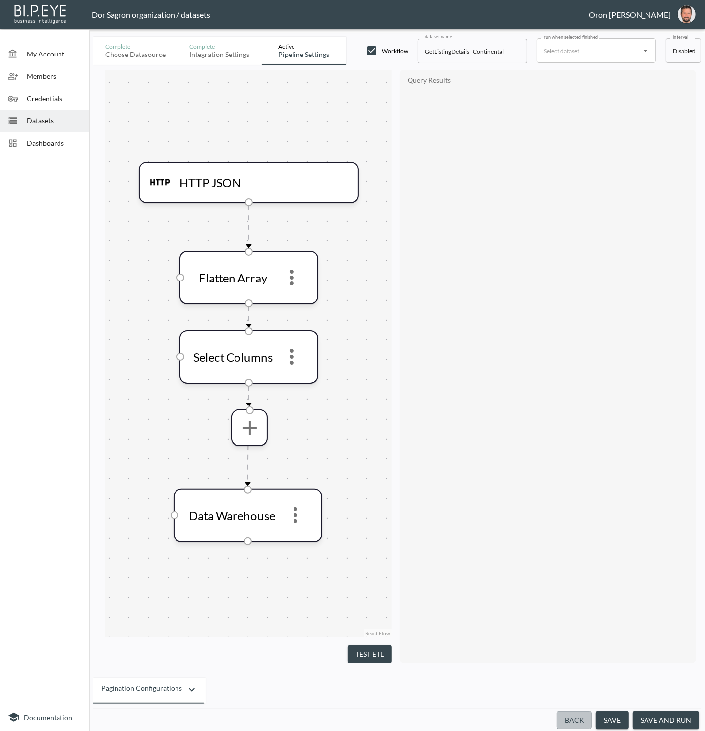
click at [568, 715] on button "Back" at bounding box center [573, 720] width 35 height 18
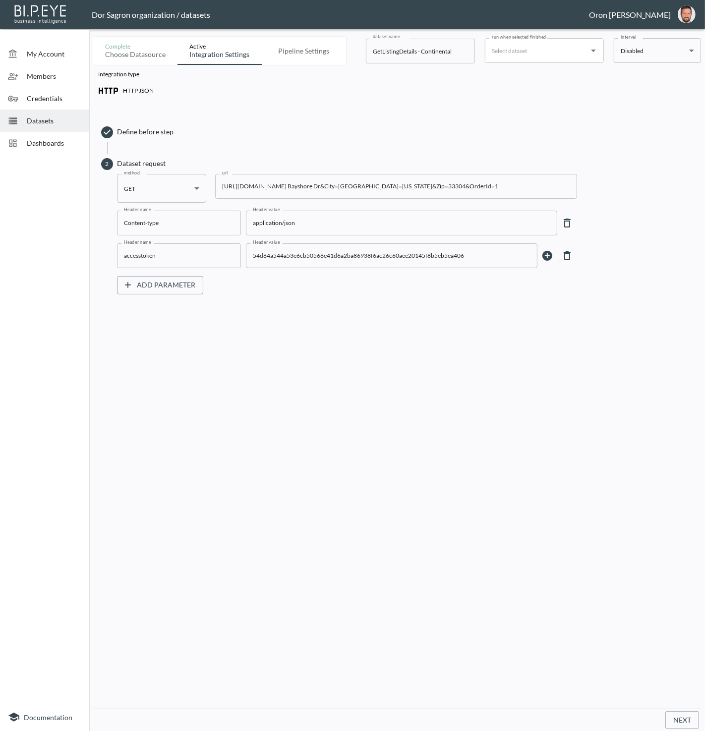
click at [386, 50] on input "GetListingDetails - Continental" at bounding box center [420, 51] width 109 height 25
paste input "Property"
type input "GetPropertyDetails - Continental"
click at [290, 189] on input "[URL][DOMAIN_NAME] Bayshore Dr&City=[GEOGRAPHIC_DATA]=[US_STATE]&Zip=33304&Orde…" at bounding box center [396, 186] width 362 height 25
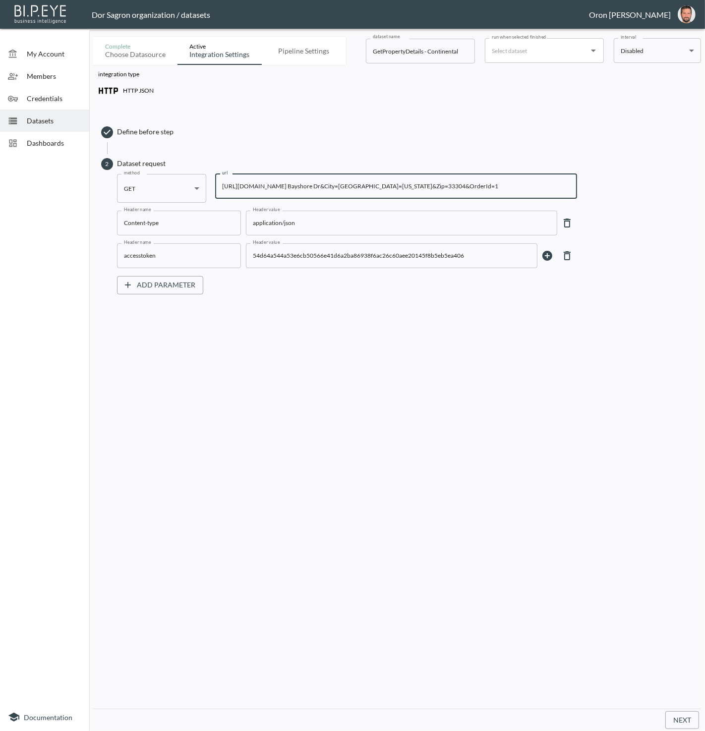
click at [290, 189] on input "[URL][DOMAIN_NAME] Bayshore Dr&City=[GEOGRAPHIC_DATA]=[US_STATE]&Zip=33304&Orde…" at bounding box center [396, 186] width 362 height 25
click at [341, 188] on input "[URL][DOMAIN_NAME] Bayshore Dr&City=[GEOGRAPHIC_DATA]=[US_STATE]&Zip=33304&Orde…" at bounding box center [396, 186] width 362 height 25
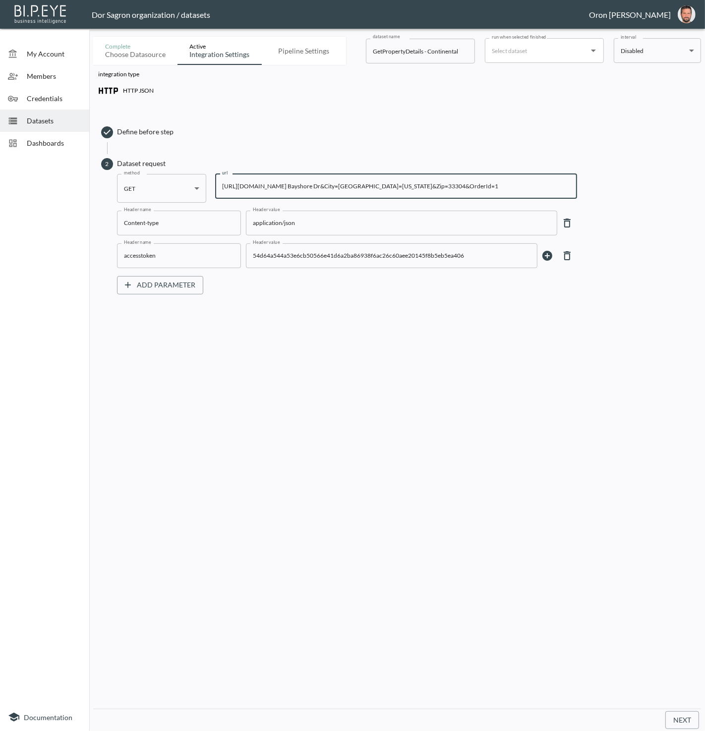
paste input "pubrec/assessor/v2/GetPropertyDetails?orderId=1&PostalCode=33304&State=[US_STAT…"
type input "[URL][DOMAIN_NAME][US_STATE]"
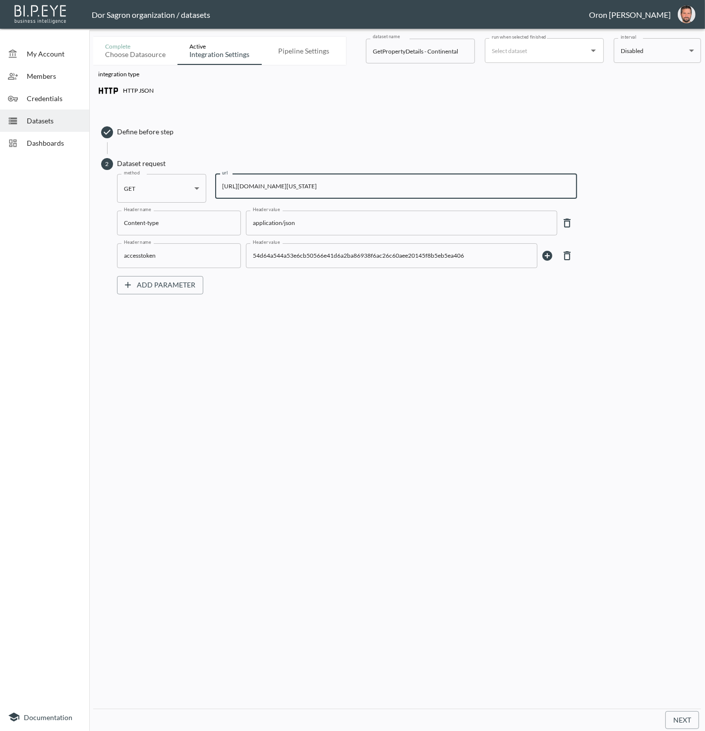
click at [677, 721] on button "Next" at bounding box center [682, 720] width 34 height 18
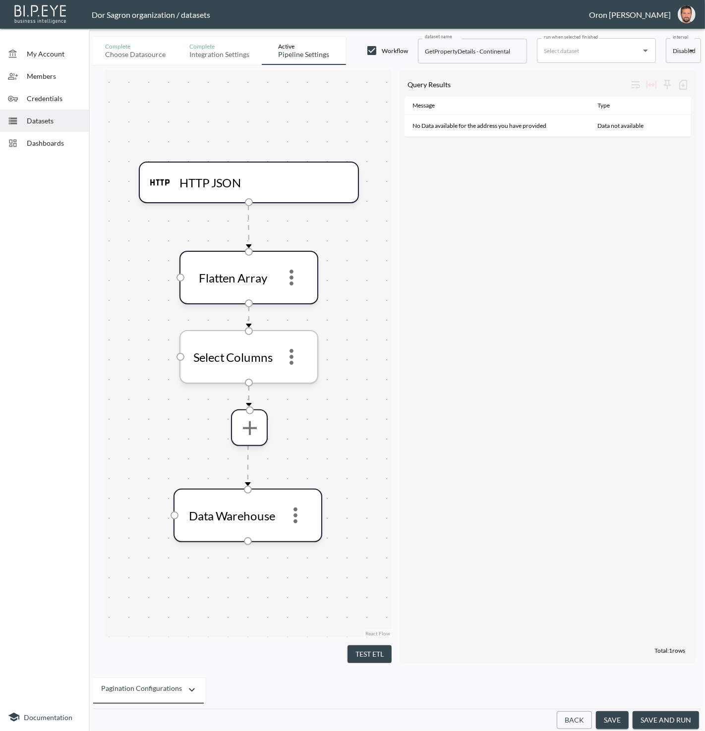
click at [300, 356] on icon "more" at bounding box center [291, 357] width 24 height 24
drag, startPoint x: 547, startPoint y: 674, endPoint x: 576, endPoint y: 710, distance: 46.2
click at [549, 675] on div at bounding box center [352, 365] width 705 height 731
click at [579, 717] on button "Back" at bounding box center [573, 720] width 35 height 18
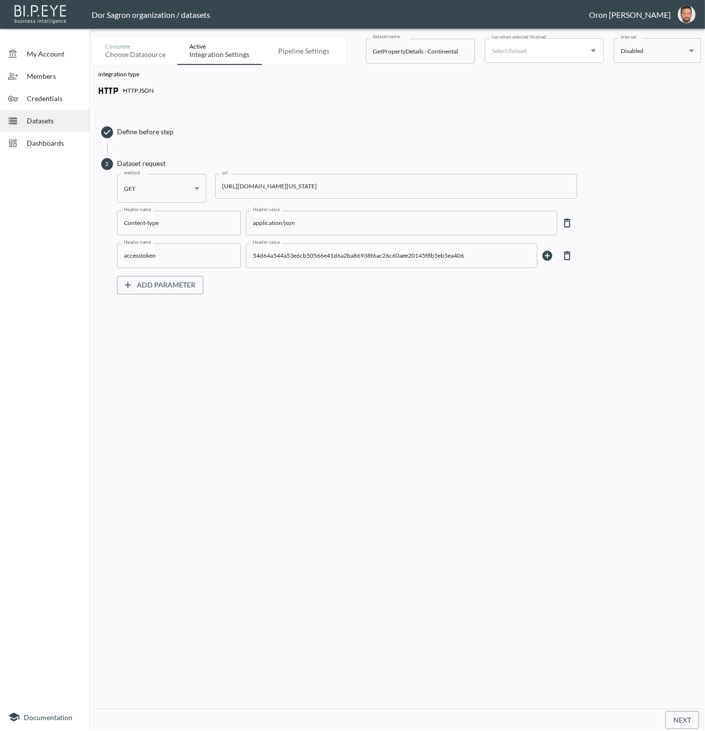
click at [400, 187] on input "[URL][DOMAIN_NAME][US_STATE]" at bounding box center [396, 186] width 362 height 25
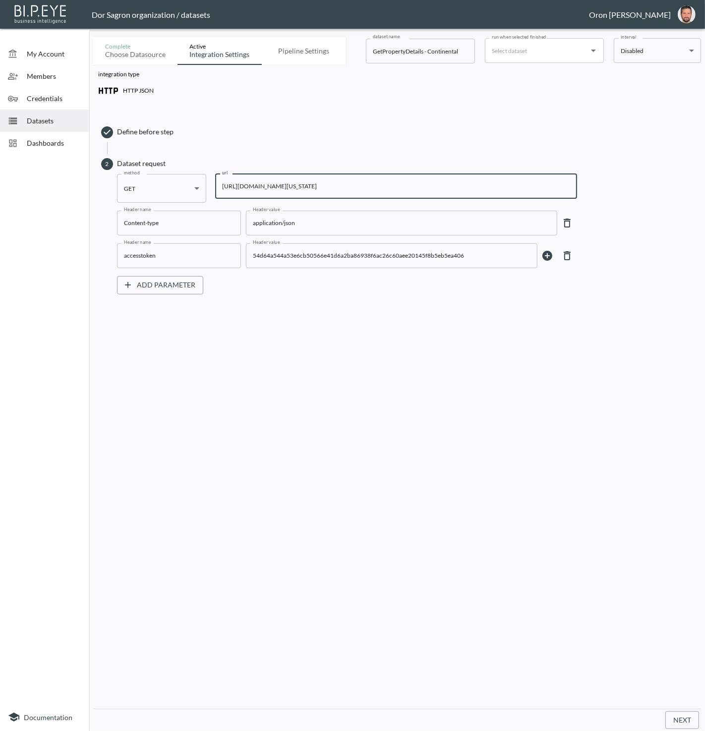
click at [289, 189] on input "[URL][DOMAIN_NAME][US_STATE]" at bounding box center [396, 186] width 362 height 25
click at [681, 719] on button "Next" at bounding box center [682, 720] width 34 height 18
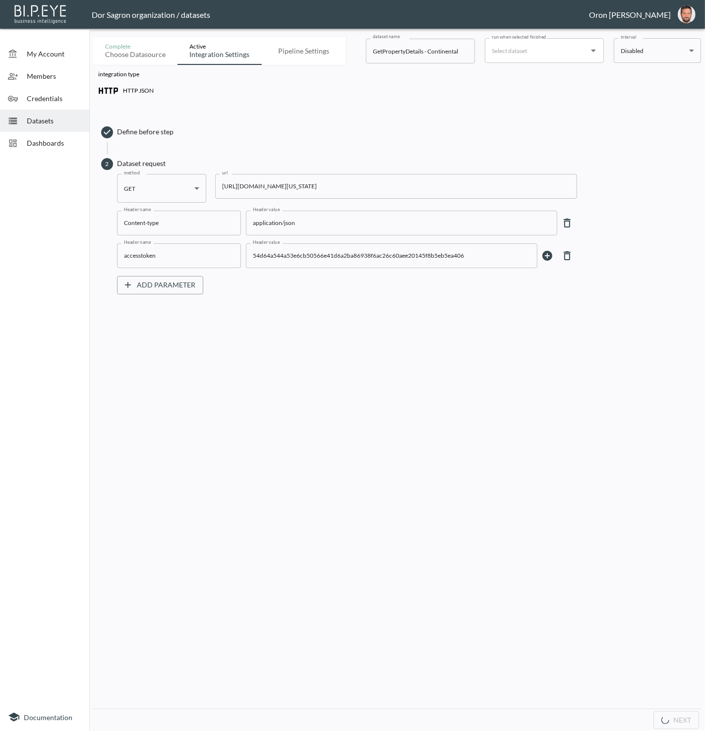
scroll to position [0, 0]
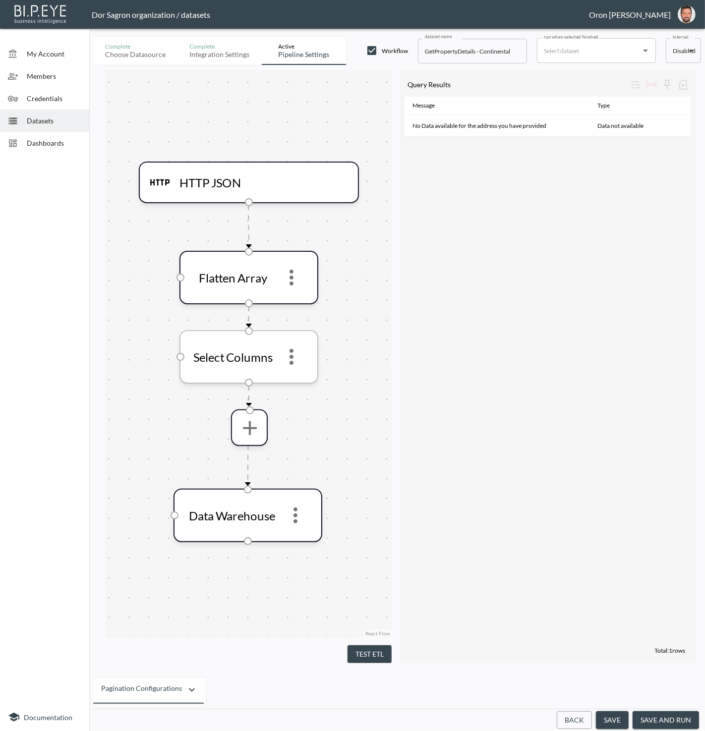
click at [290, 352] on icon "more" at bounding box center [291, 357] width 24 height 24
drag, startPoint x: 302, startPoint y: 402, endPoint x: 292, endPoint y: 307, distance: 96.2
click at [302, 402] on p "Remove" at bounding box center [291, 406] width 28 height 12
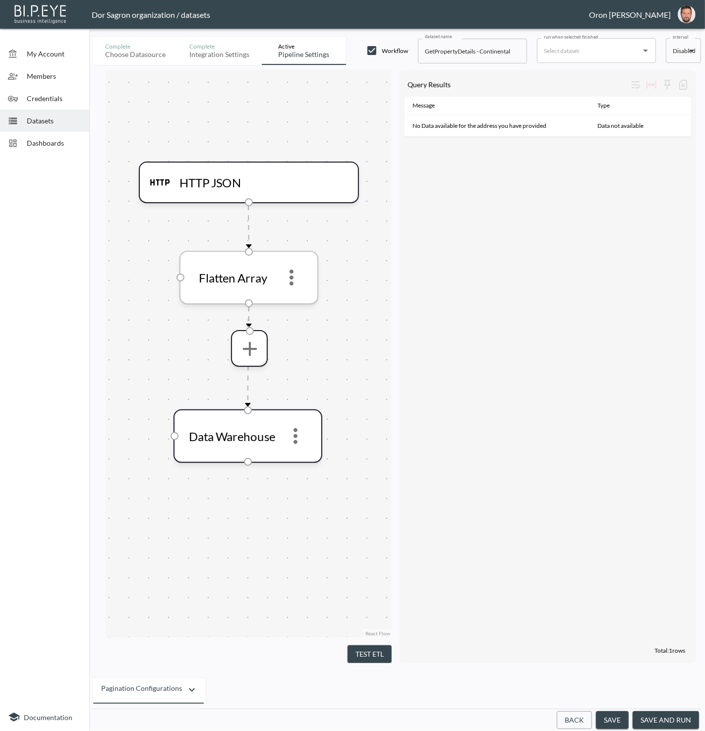
click at [294, 275] on icon "more" at bounding box center [291, 278] width 24 height 24
click at [297, 284] on icon "more" at bounding box center [291, 278] width 24 height 24
click at [289, 298] on li "Edit" at bounding box center [292, 305] width 44 height 18
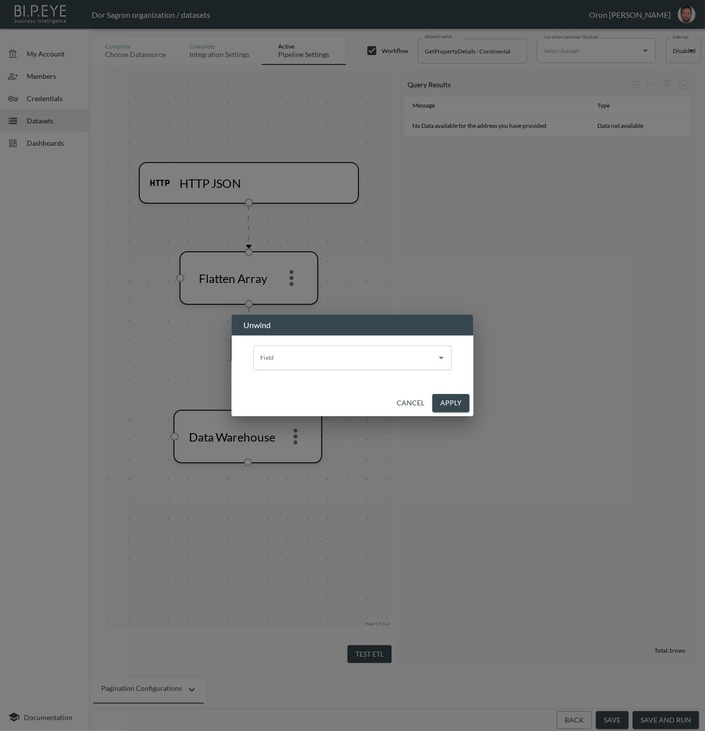
click at [417, 405] on button "Cancel" at bounding box center [410, 403] width 36 height 18
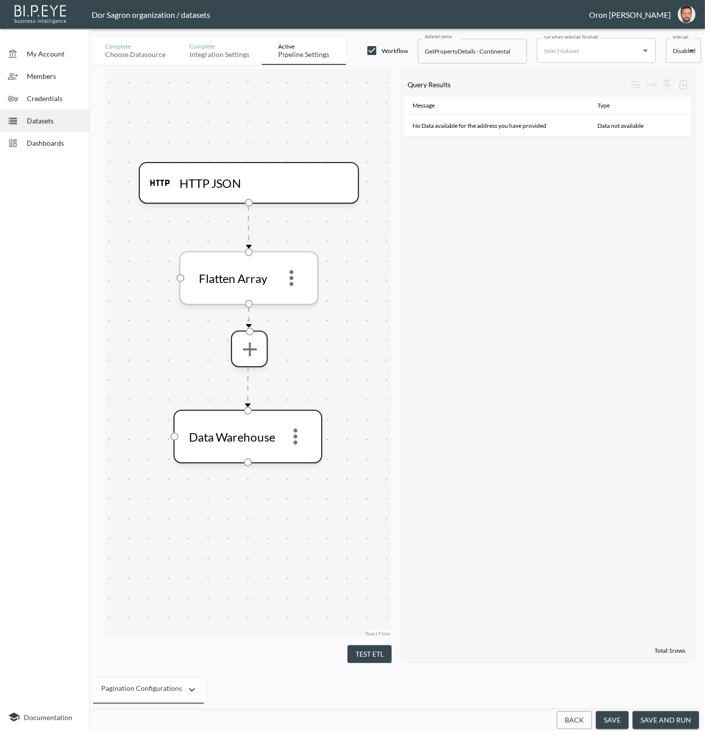
click at [297, 278] on icon "more" at bounding box center [291, 278] width 24 height 24
click at [302, 325] on p "Remove" at bounding box center [291, 328] width 28 height 12
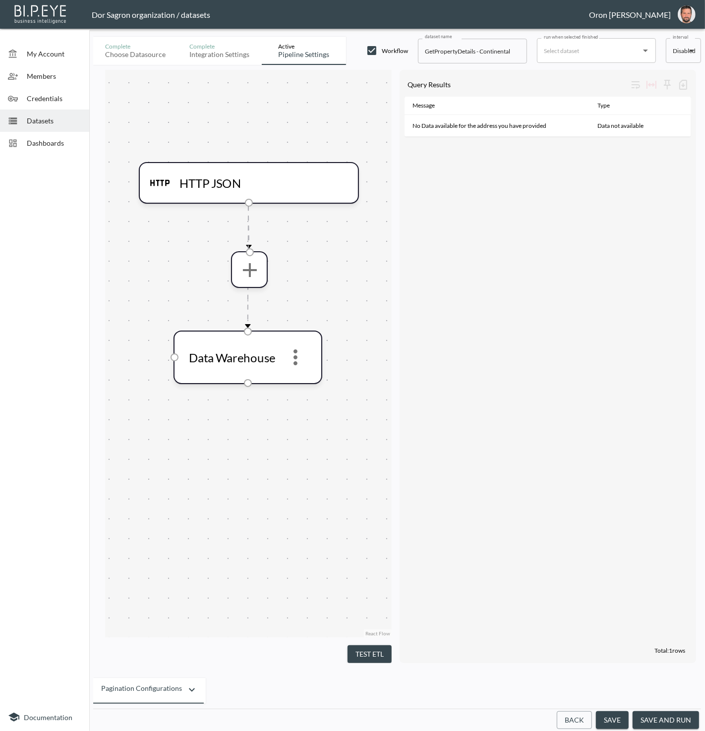
click at [373, 645] on button "Test ETL" at bounding box center [369, 654] width 44 height 18
click at [410, 100] on div "▶" at bounding box center [408, 98] width 6 height 5
click at [409, 105] on ul "▶ Status : {} 3 keys" at bounding box center [548, 105] width 286 height 9
click at [412, 106] on div "▶" at bounding box center [411, 107] width 3 height 5
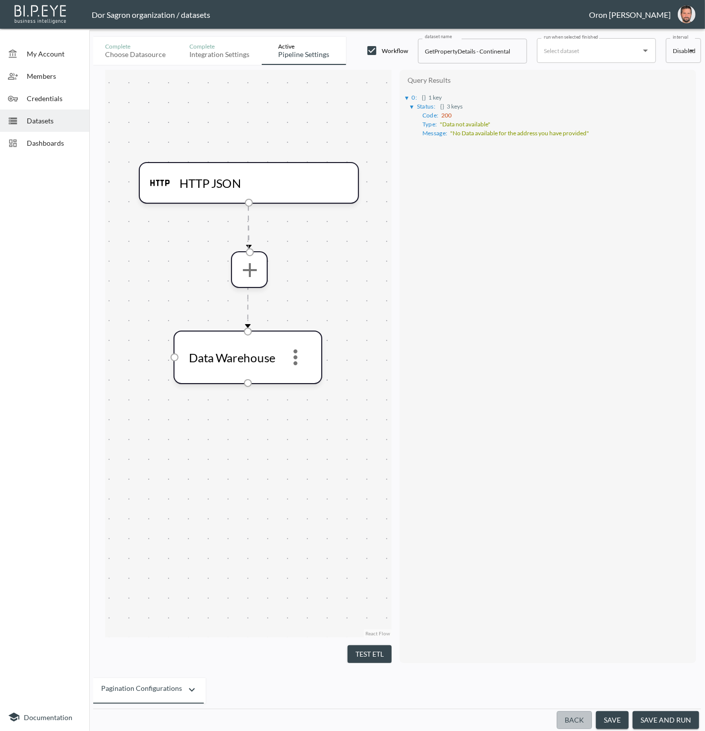
click at [568, 719] on button "Back" at bounding box center [573, 720] width 35 height 18
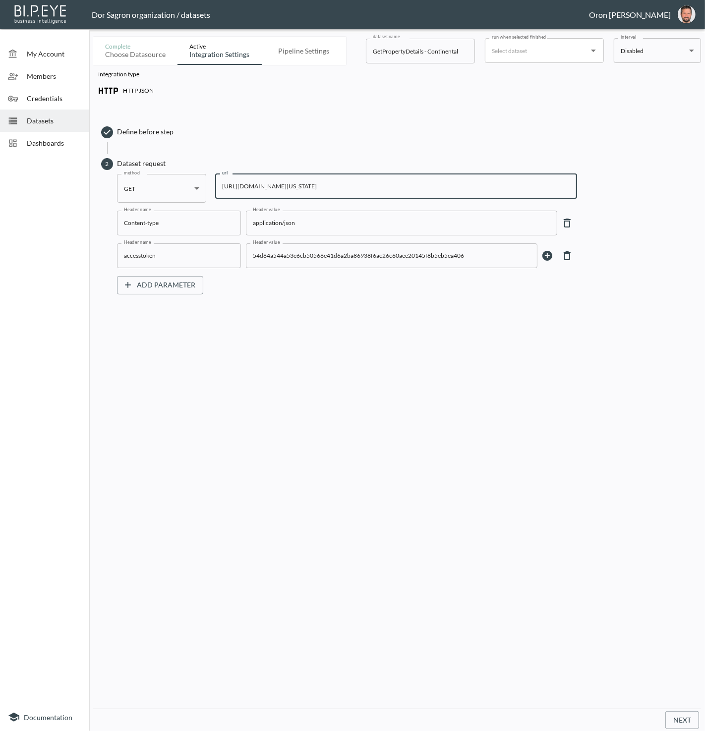
drag, startPoint x: 315, startPoint y: 188, endPoint x: 351, endPoint y: 276, distance: 95.3
click at [315, 189] on input "[URL][DOMAIN_NAME][US_STATE]" at bounding box center [396, 186] width 362 height 25
